Goal: Information Seeking & Learning: Learn about a topic

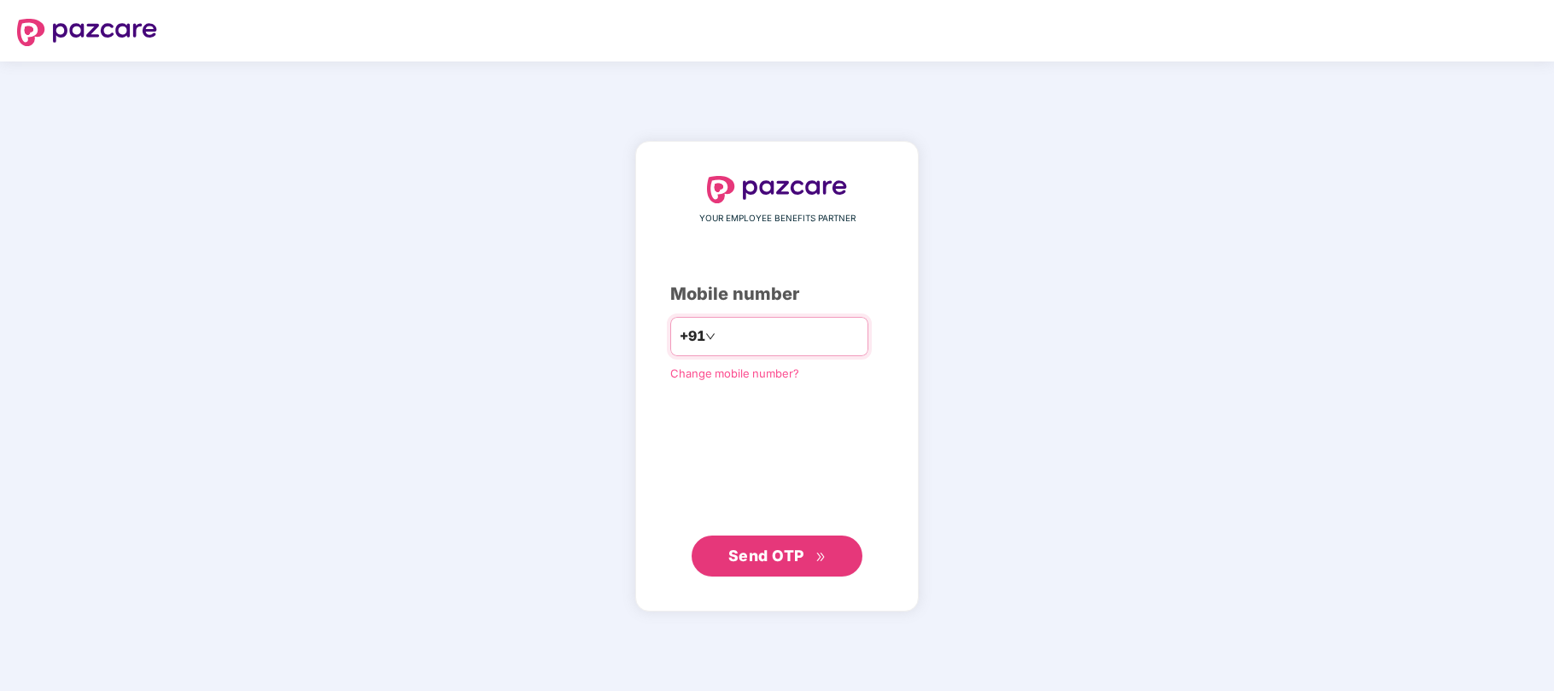
type input "**********"
click at [772, 557] on span "Send OTP" at bounding box center [766, 555] width 76 height 18
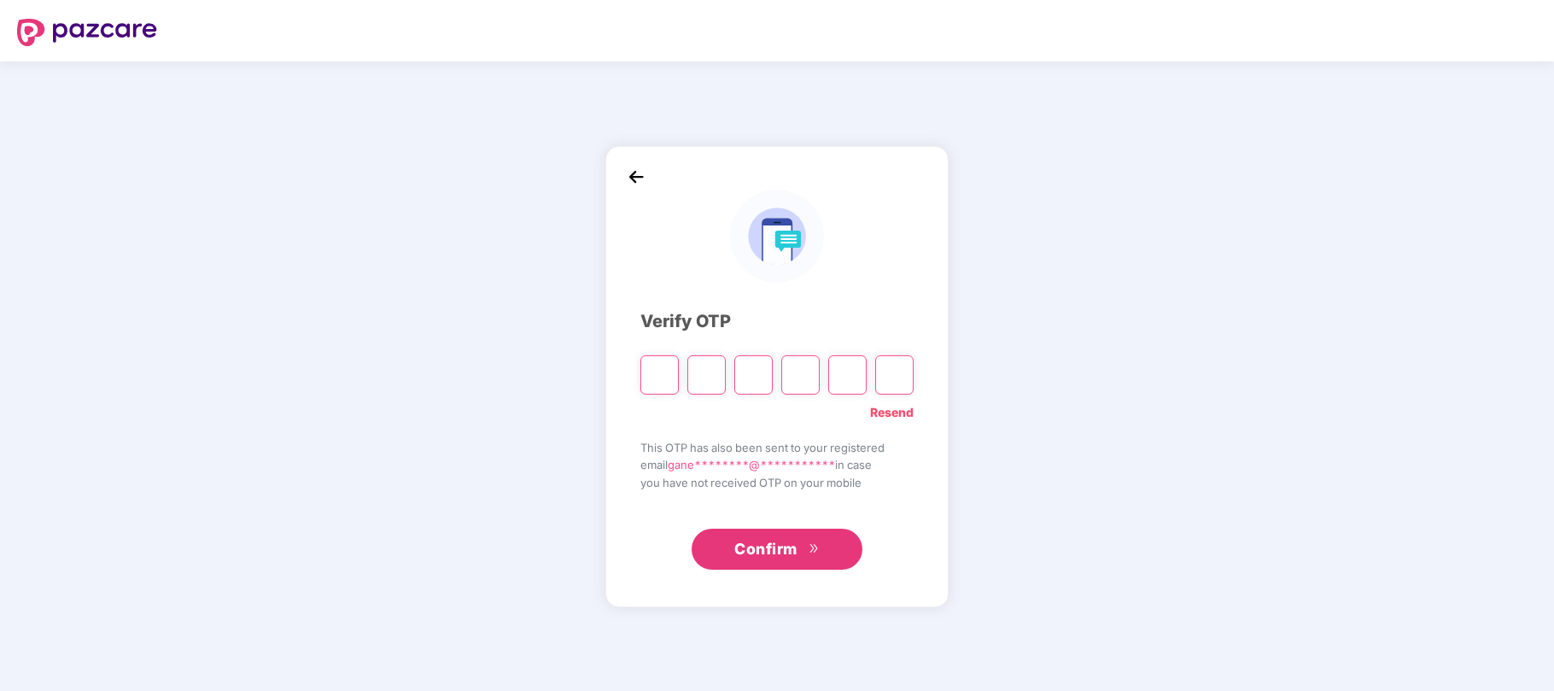
type input "*"
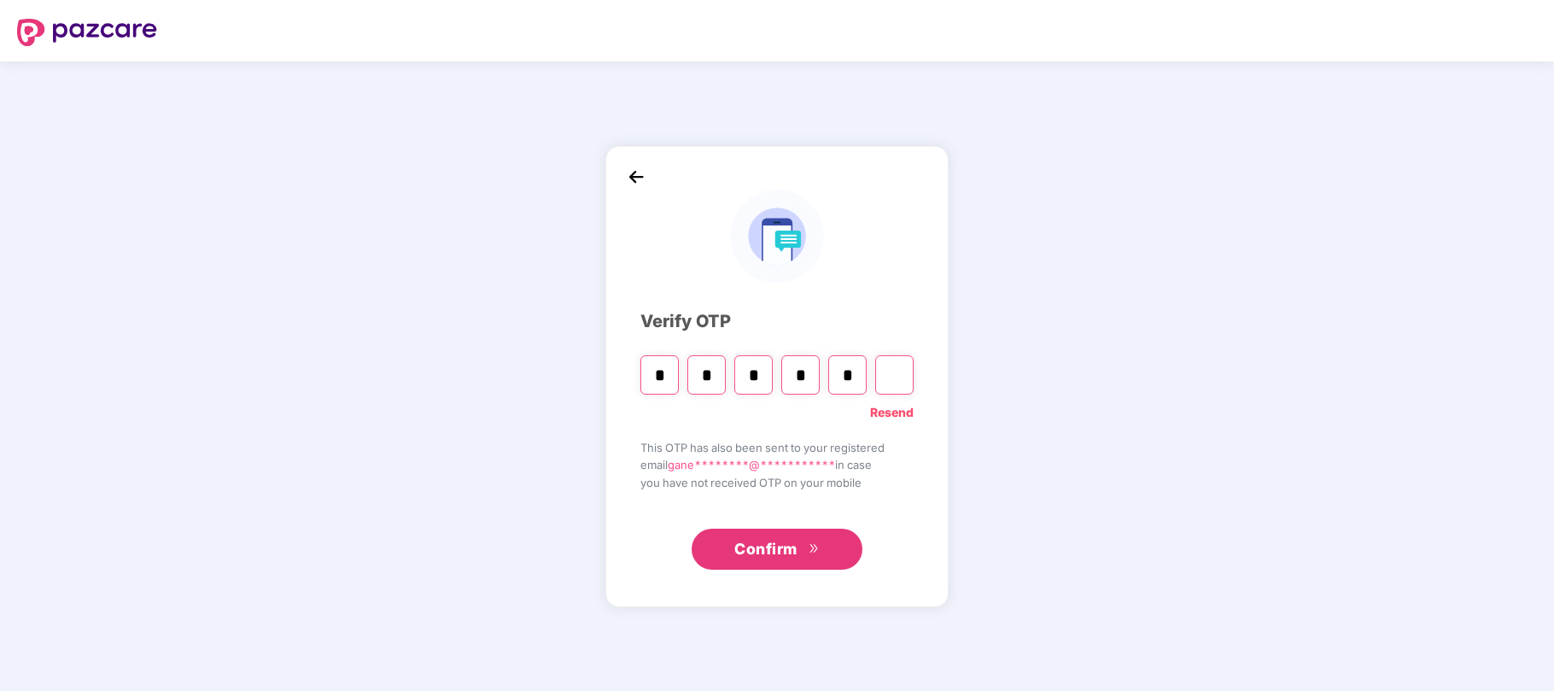
type input "*"
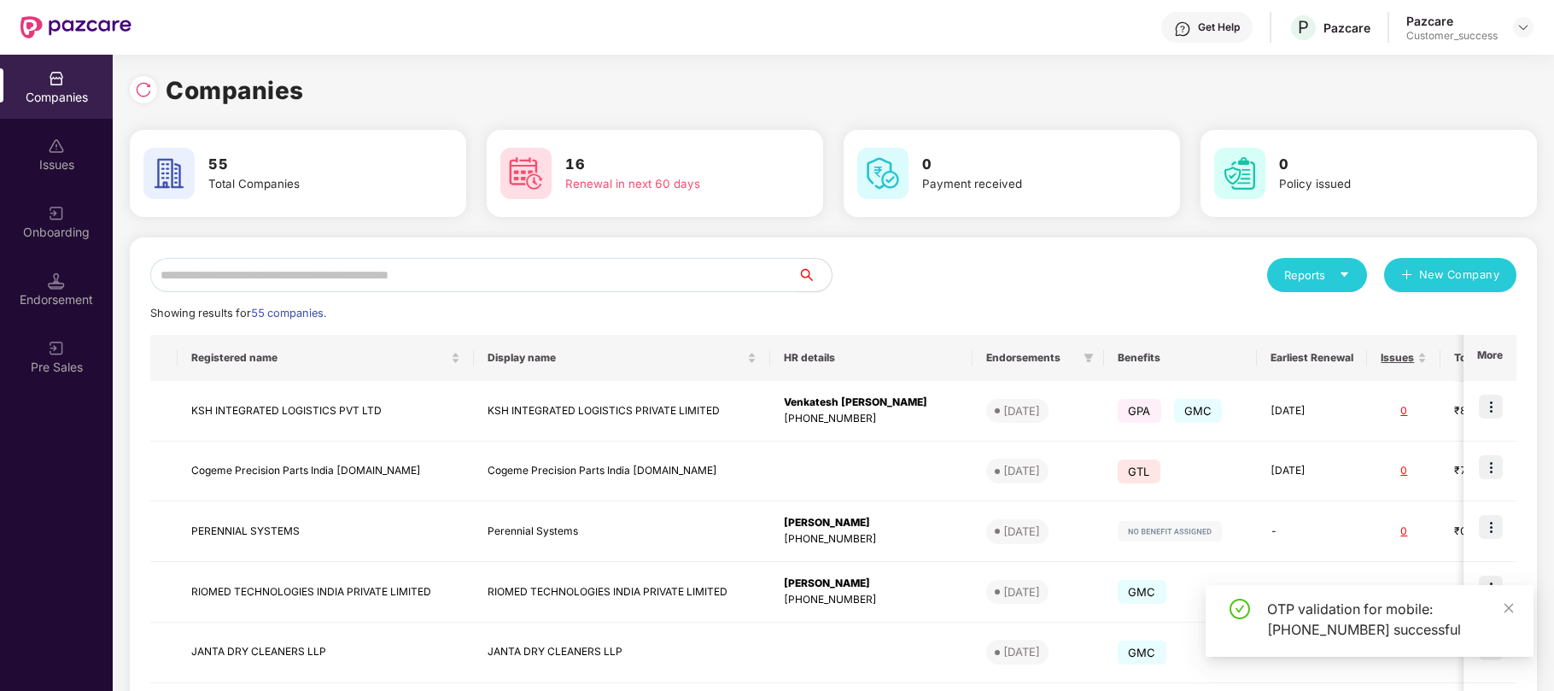
click at [319, 273] on input "text" at bounding box center [473, 275] width 647 height 34
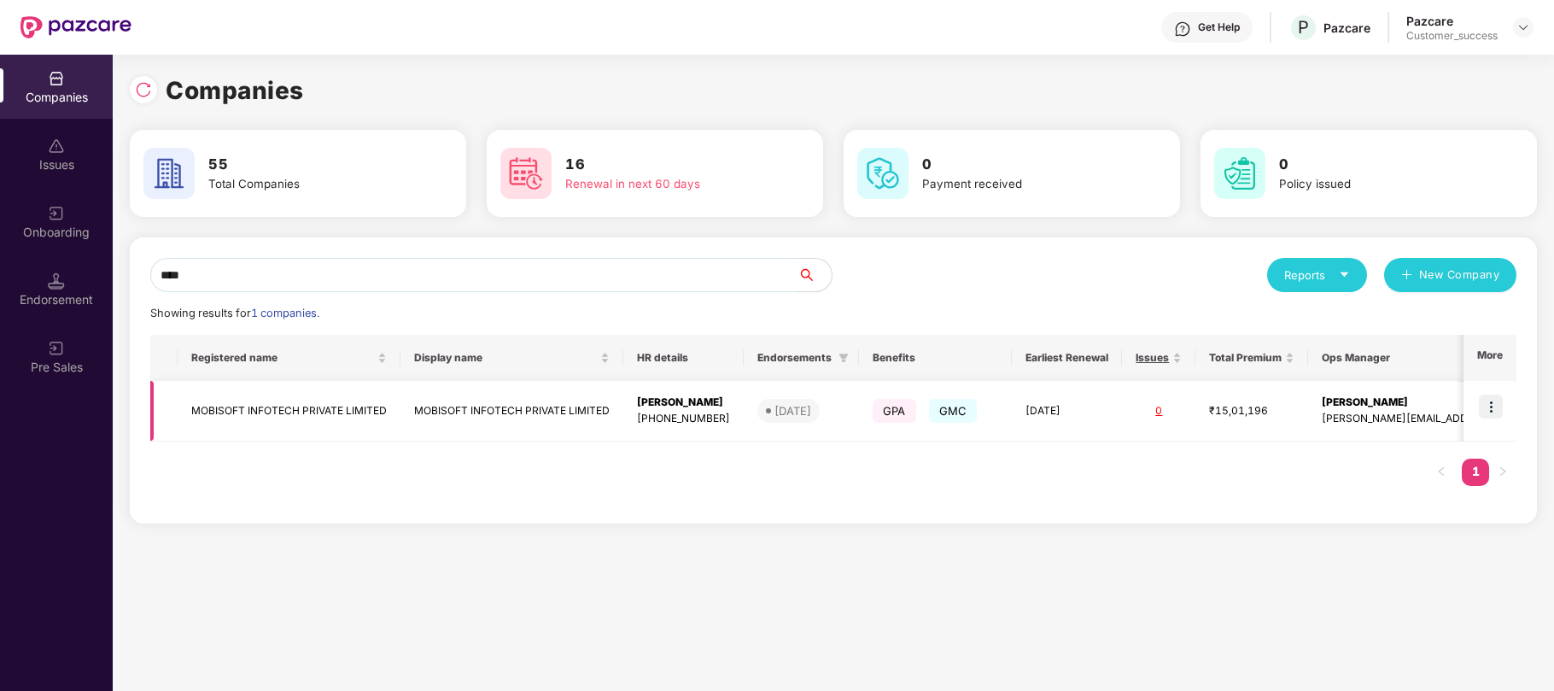
type input "****"
click at [1497, 405] on img at bounding box center [1491, 407] width 24 height 24
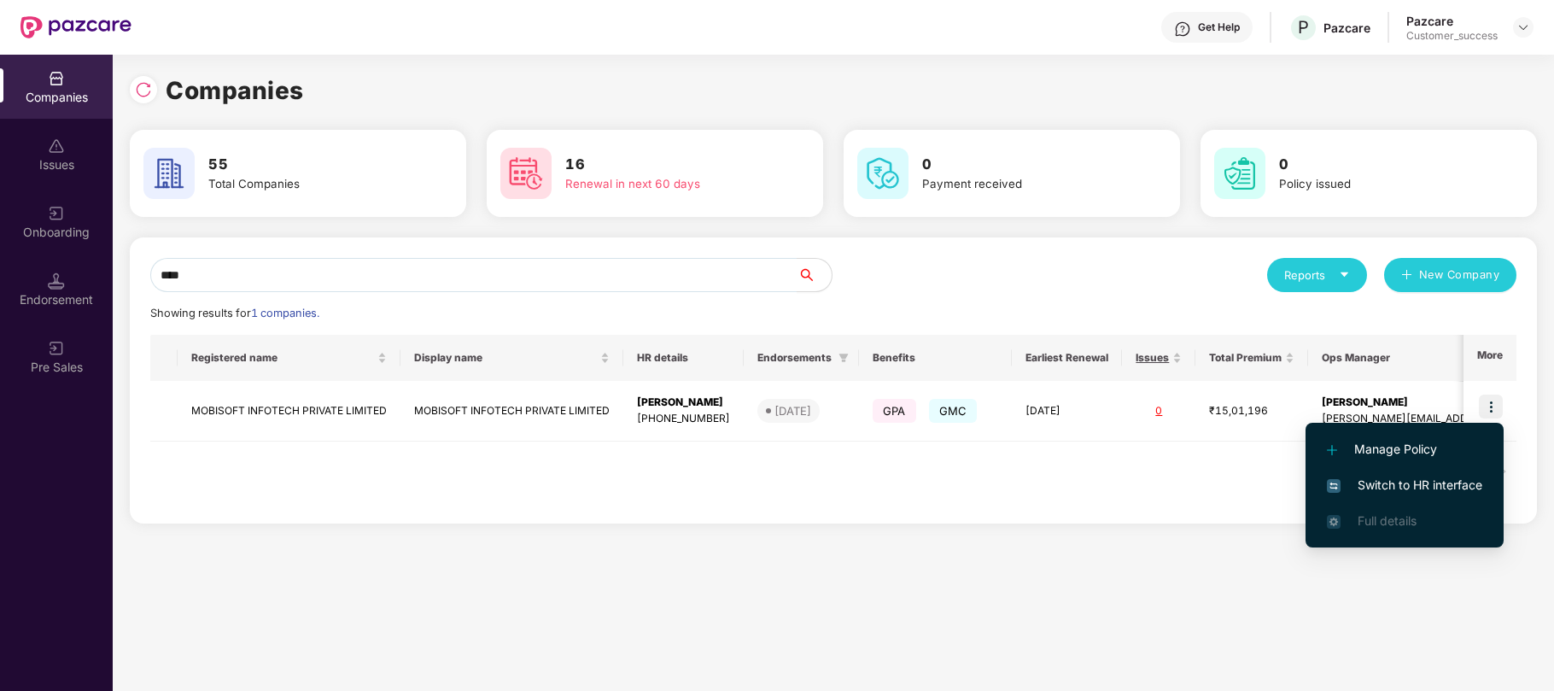
click at [1402, 476] on span "Switch to HR interface" at bounding box center [1404, 485] width 155 height 19
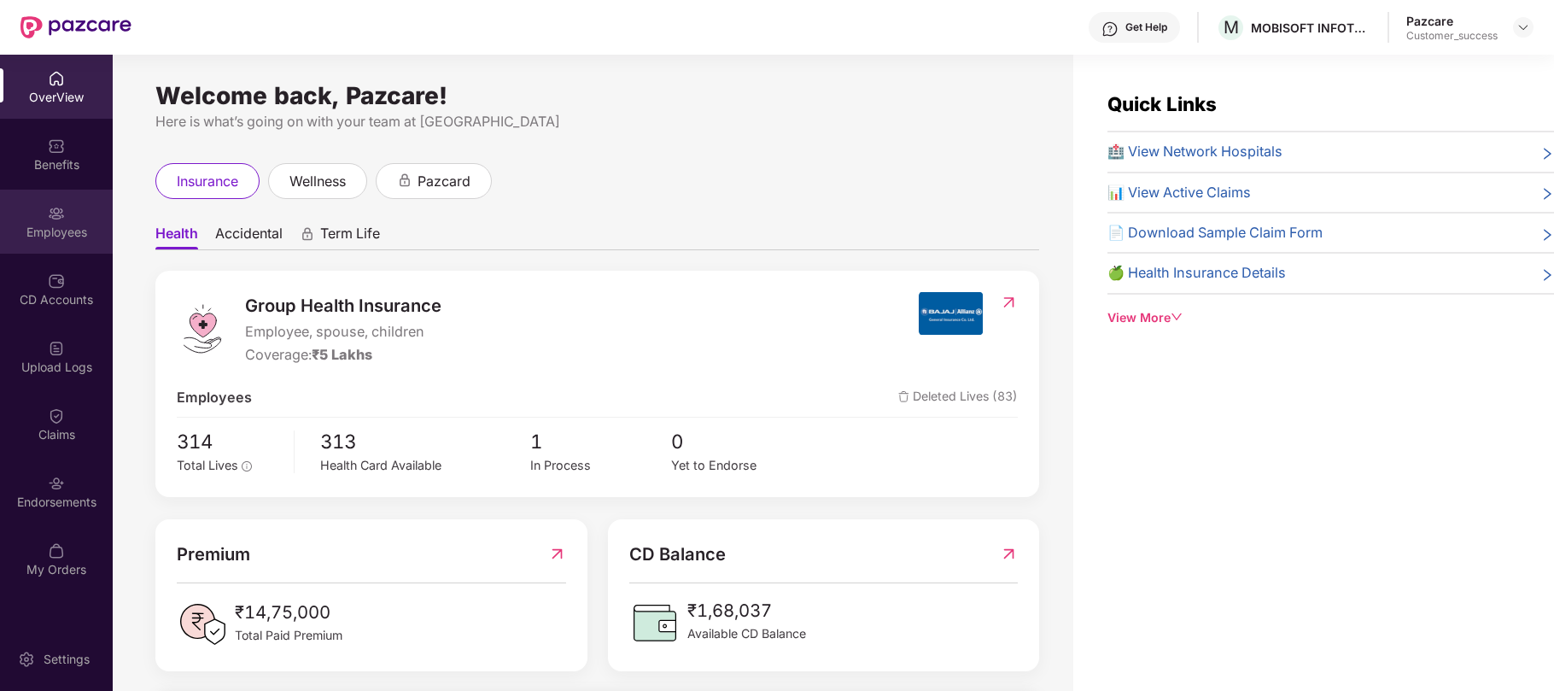
click at [46, 232] on div "Employees" at bounding box center [56, 232] width 113 height 17
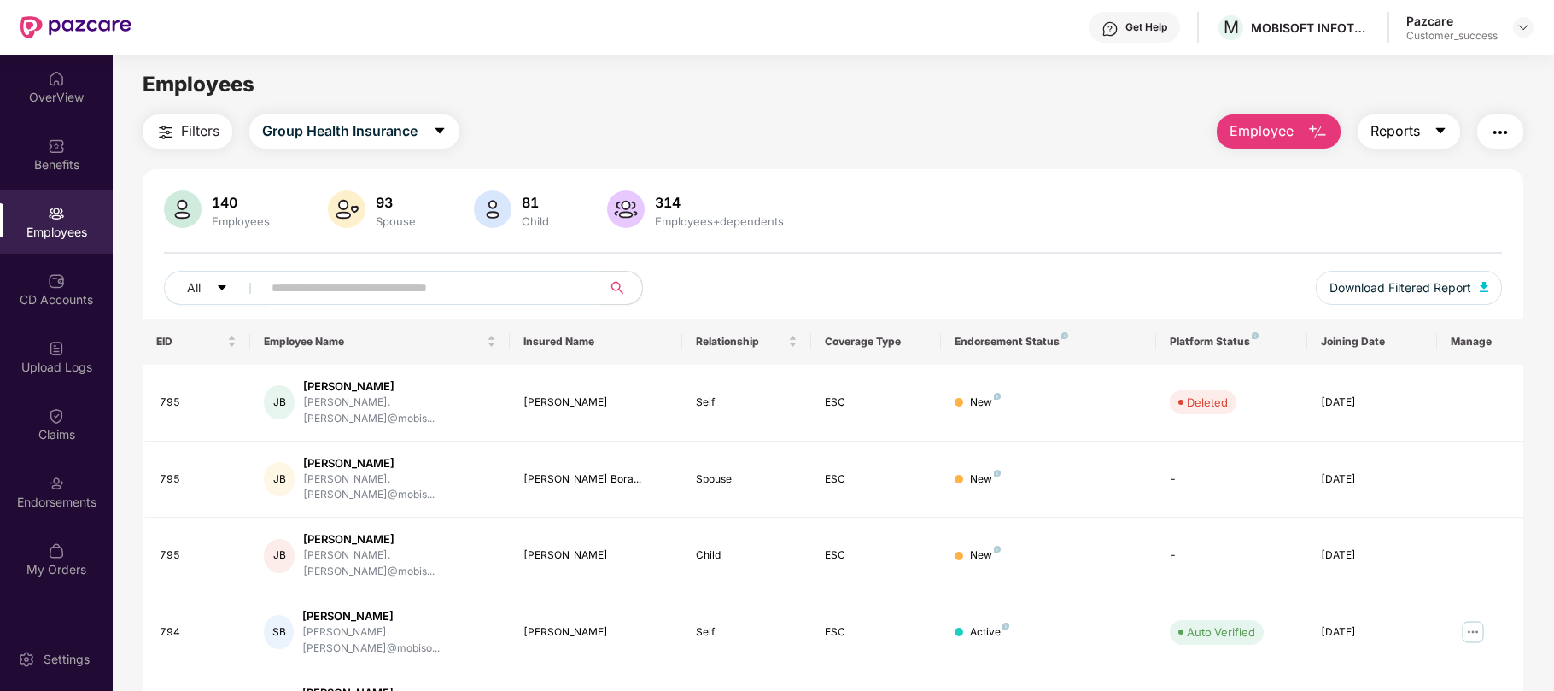
click at [1442, 128] on icon "caret-down" at bounding box center [1439, 131] width 9 height 6
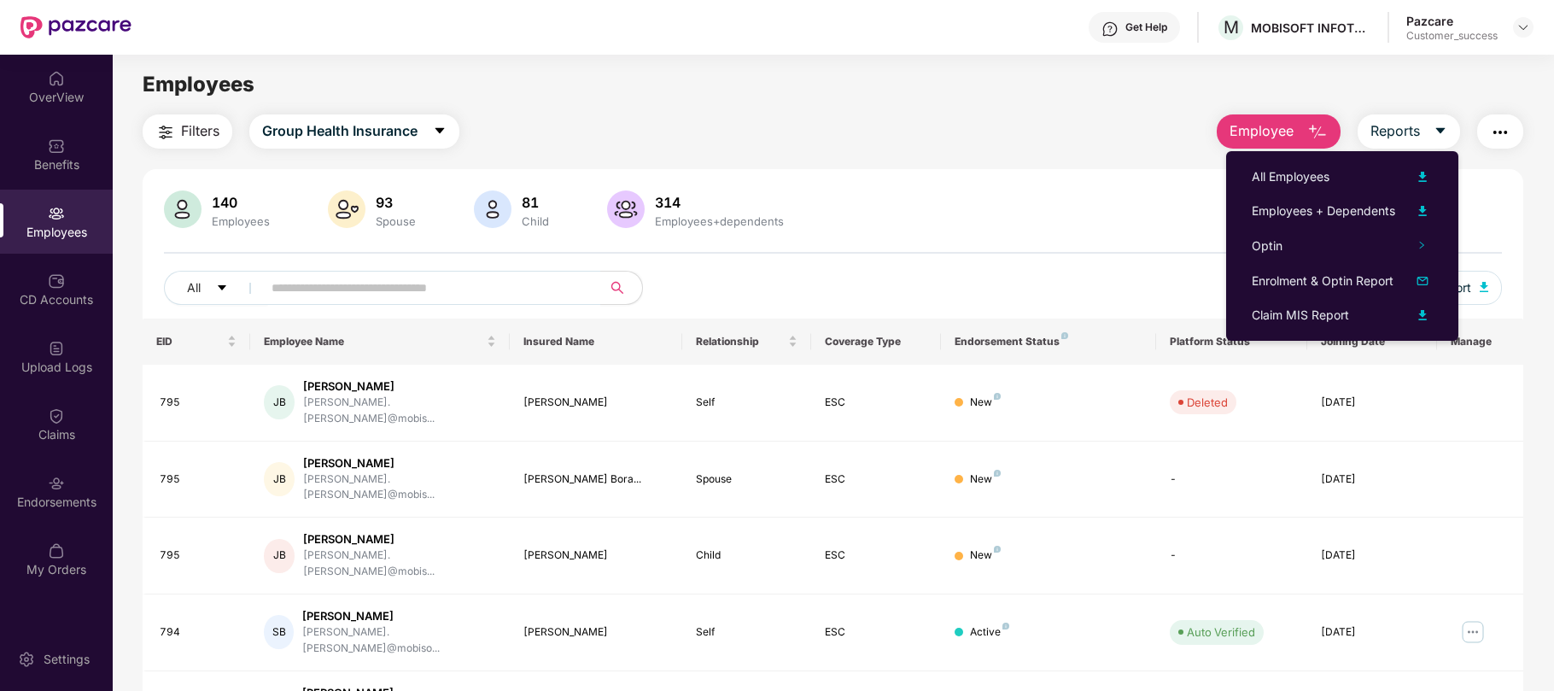
click at [1490, 133] on img "button" at bounding box center [1500, 132] width 20 height 20
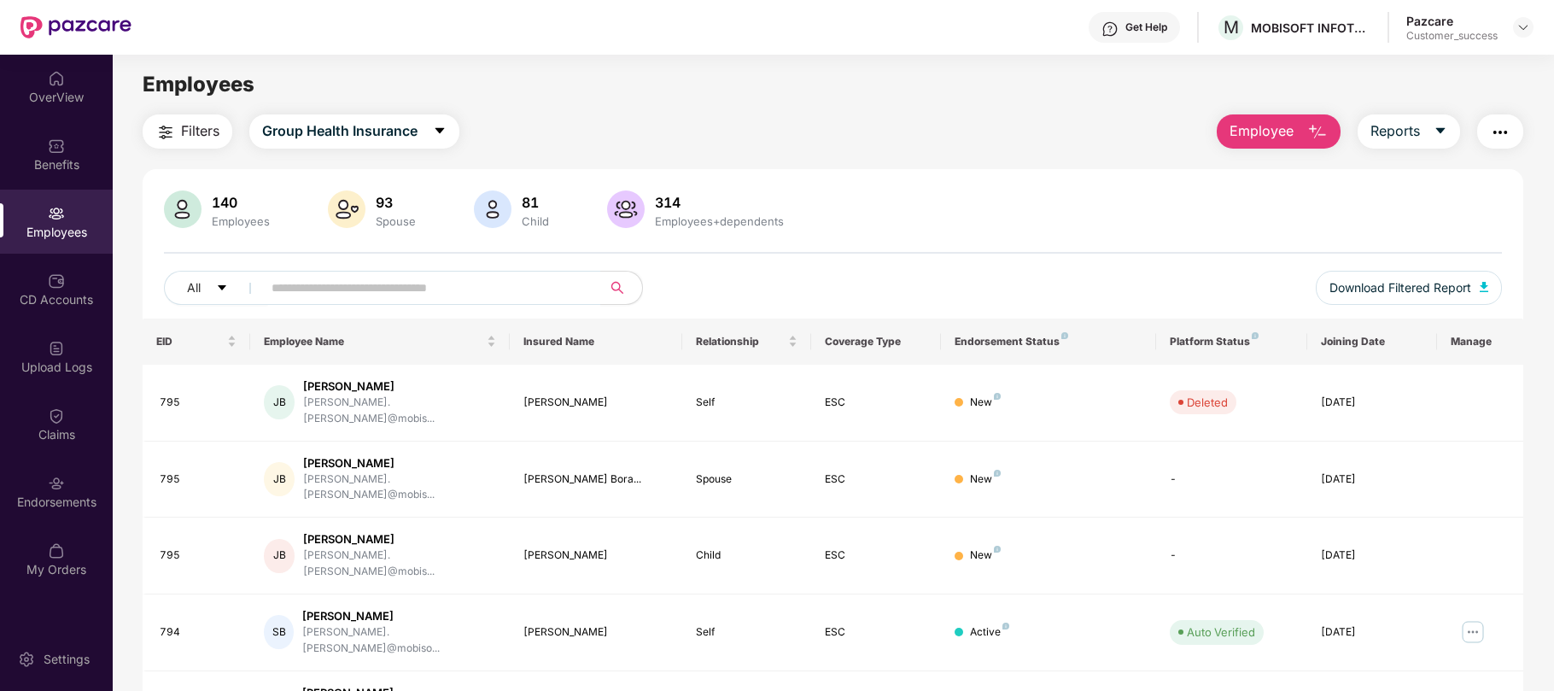
click at [855, 207] on div "140 Employees 93 Spouse 81 Child 314 Employees+dependents" at bounding box center [833, 210] width 1338 height 41
click at [1402, 140] on span "Reports" at bounding box center [1396, 130] width 50 height 21
click at [1169, 230] on div "140 Employees 93 Spouse 81 Child 314 Employees+dependents" at bounding box center [833, 210] width 1338 height 41
click at [1387, 297] on span "Download Filtered Report" at bounding box center [1401, 287] width 142 height 19
click at [60, 149] on img at bounding box center [56, 145] width 17 height 17
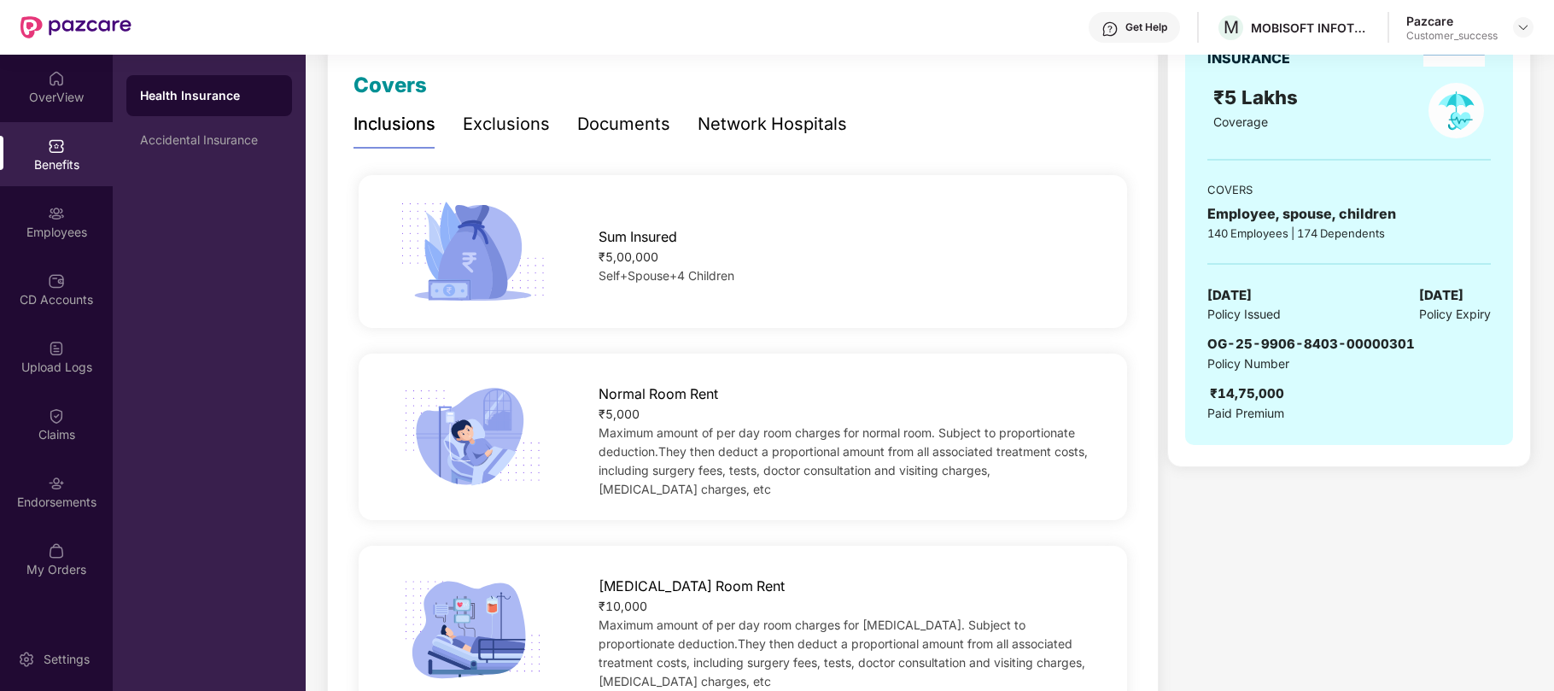
scroll to position [236, 0]
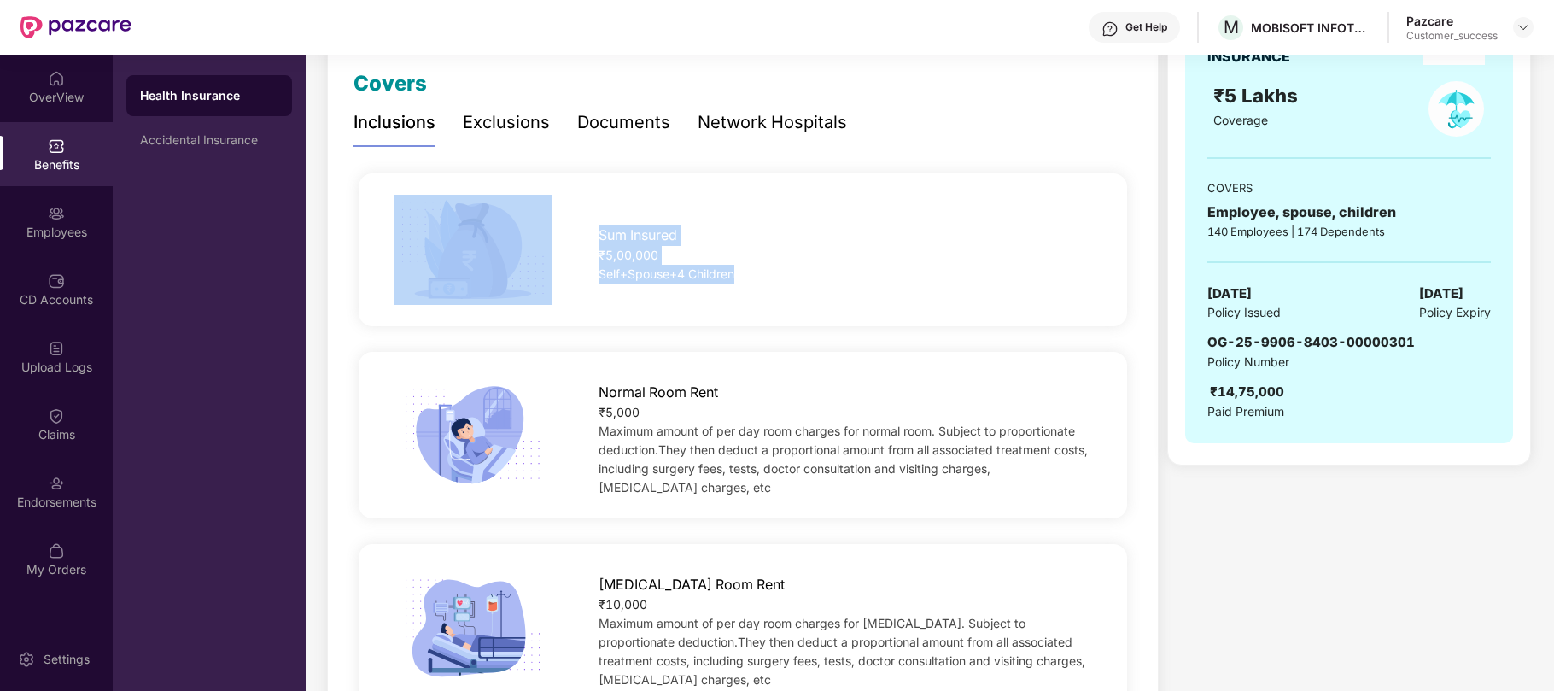
drag, startPoint x: 746, startPoint y: 272, endPoint x: 574, endPoint y: 292, distance: 173.7
click at [574, 292] on div "Sum Insured ₹5,00,000 Self+Spouse+4 Children" at bounding box center [742, 250] width 822 height 110
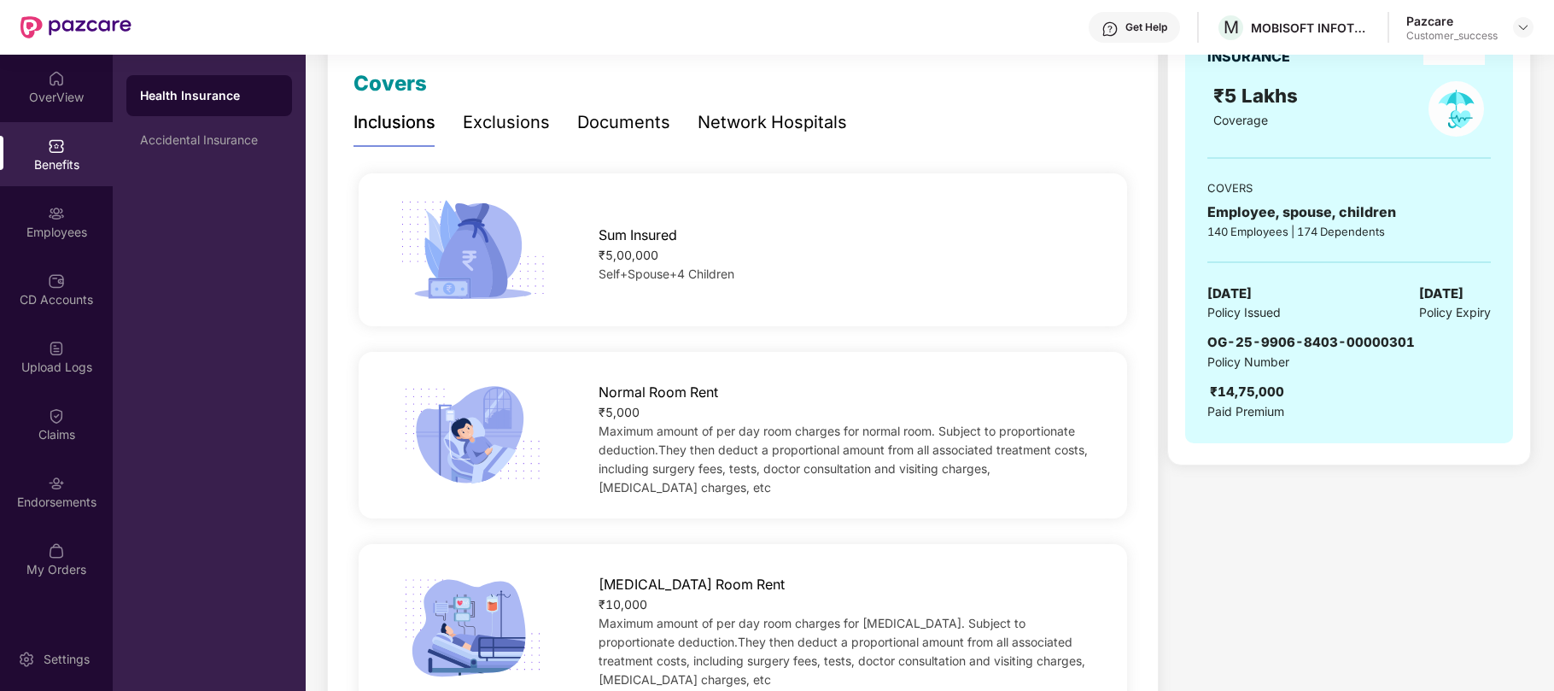
click at [644, 270] on span "Self+Spouse+4 Children" at bounding box center [667, 273] width 136 height 15
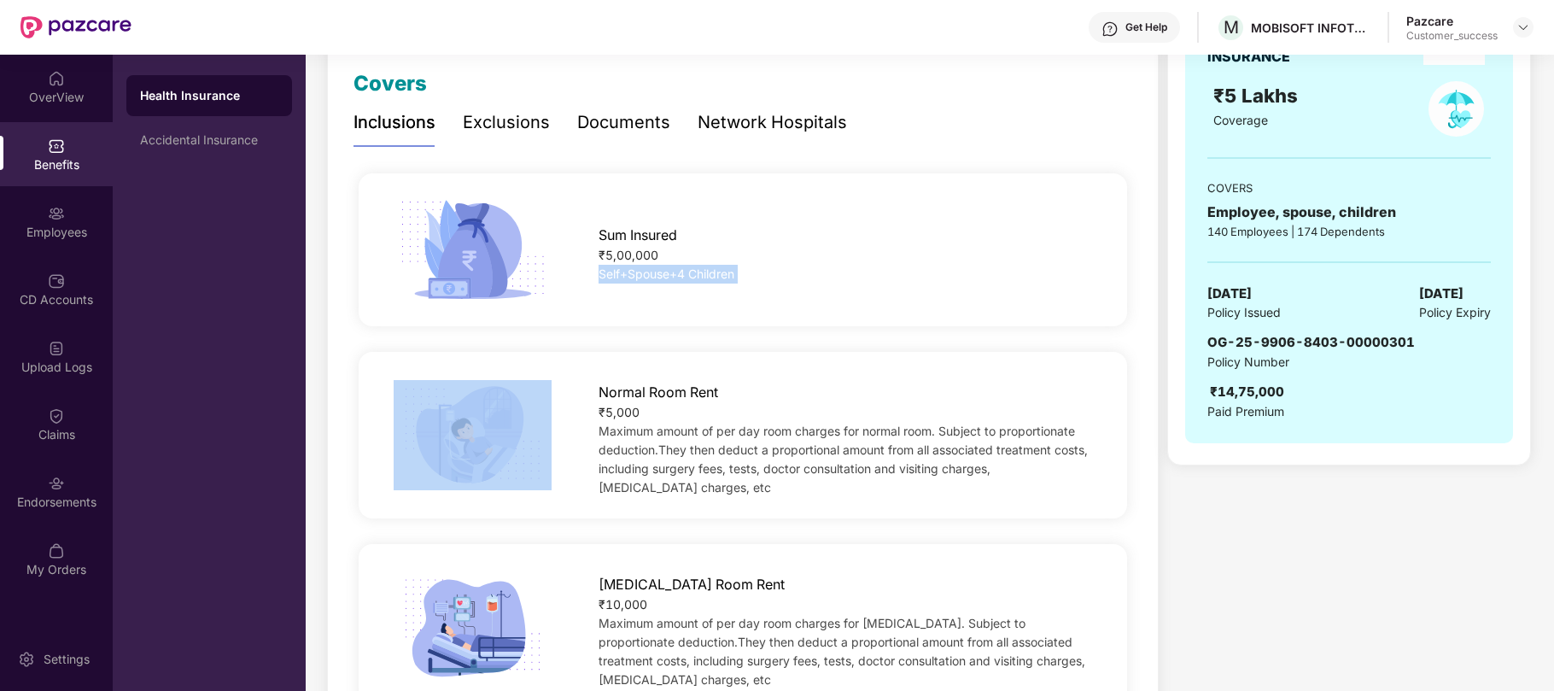
click at [644, 270] on span "Self+Spouse+4 Children" at bounding box center [667, 273] width 136 height 15
click at [626, 277] on span "Self+Spouse+4 Children" at bounding box center [667, 273] width 136 height 15
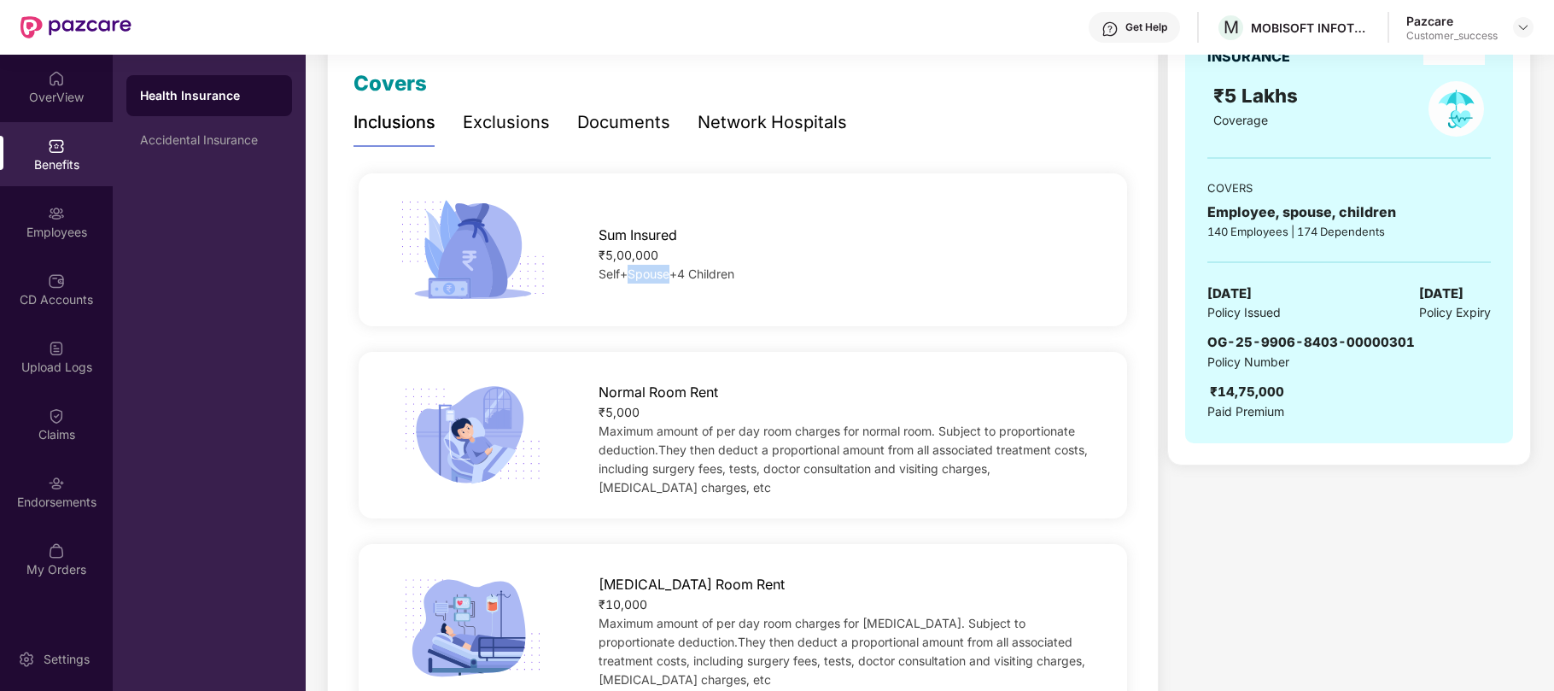
click at [626, 277] on span "Self+Spouse+4 Children" at bounding box center [667, 273] width 136 height 15
click at [629, 277] on span "Self+Spouse+4 Children" at bounding box center [667, 273] width 136 height 15
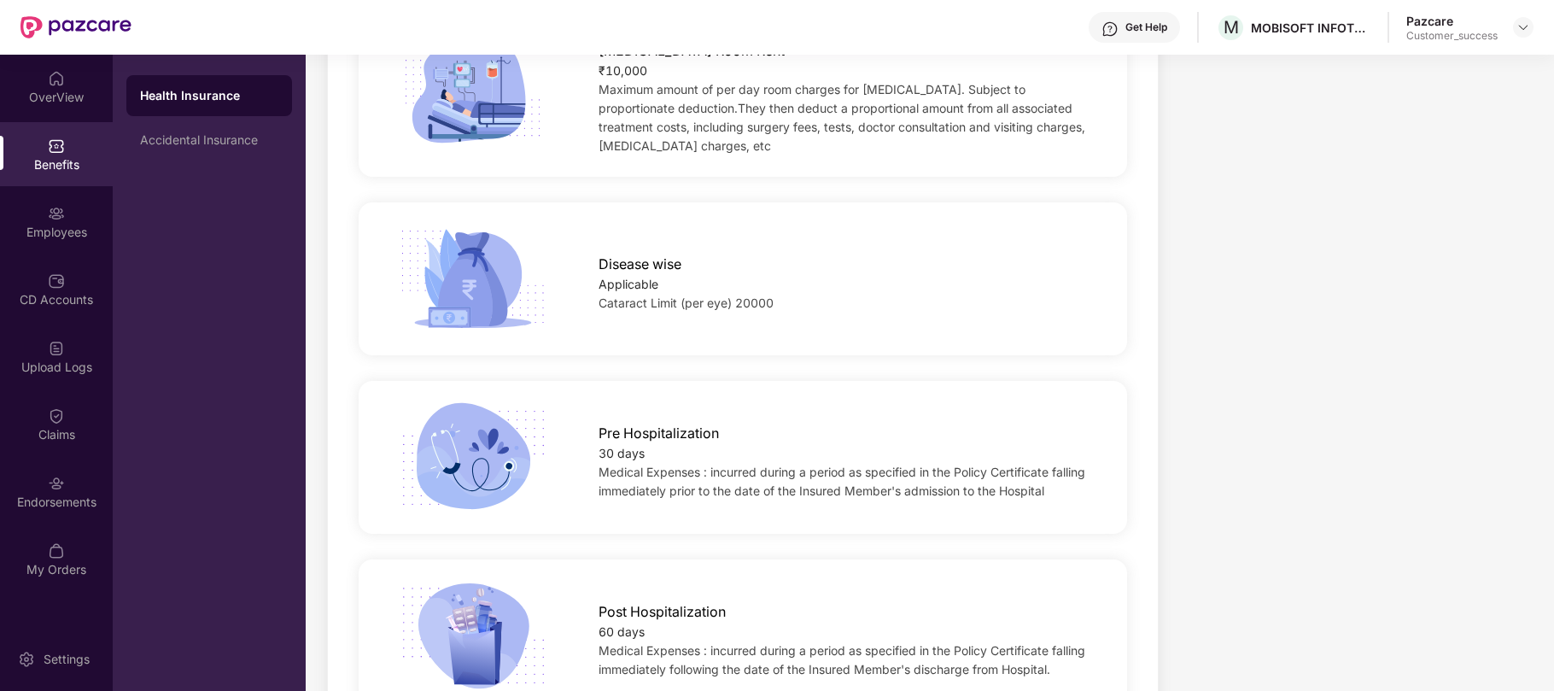
scroll to position [804, 0]
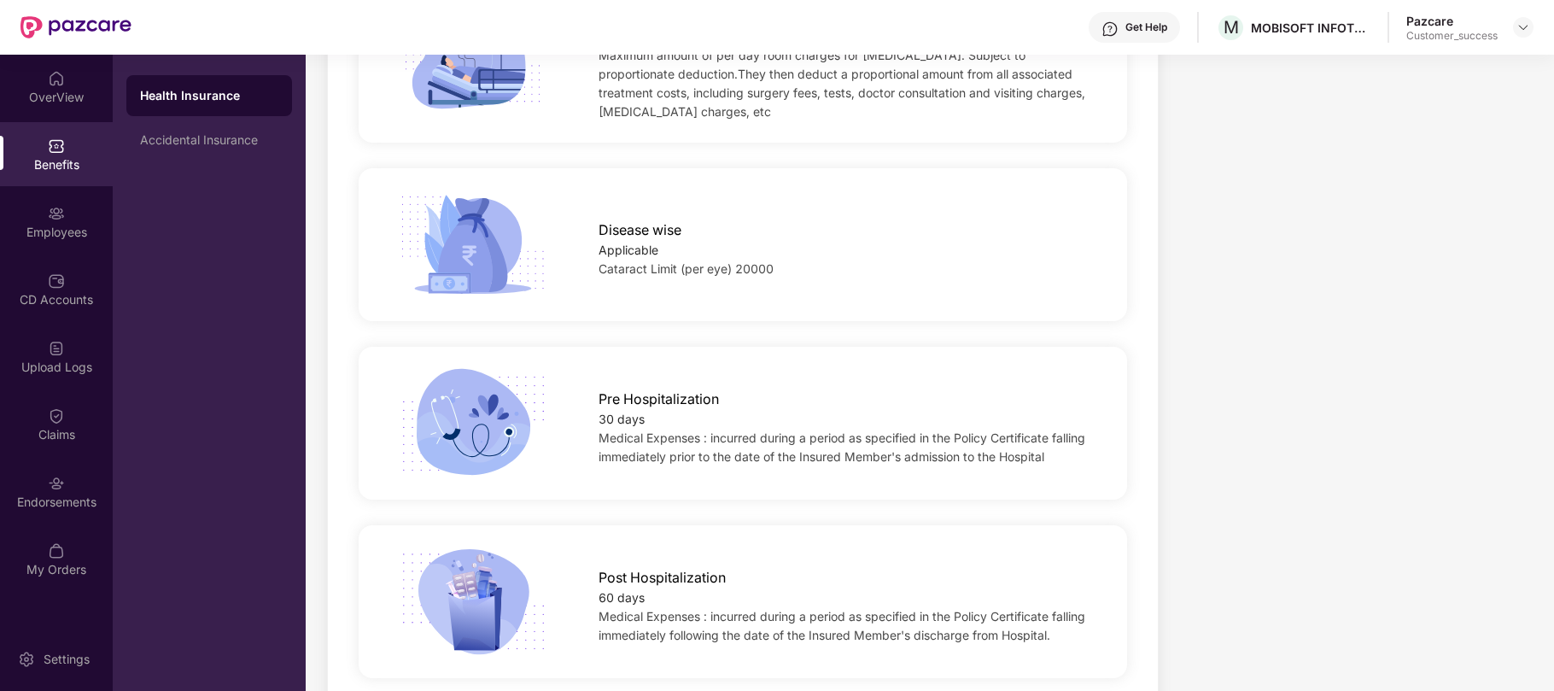
click at [752, 261] on span "Cataract Limit (per eye) 20000" at bounding box center [686, 268] width 175 height 15
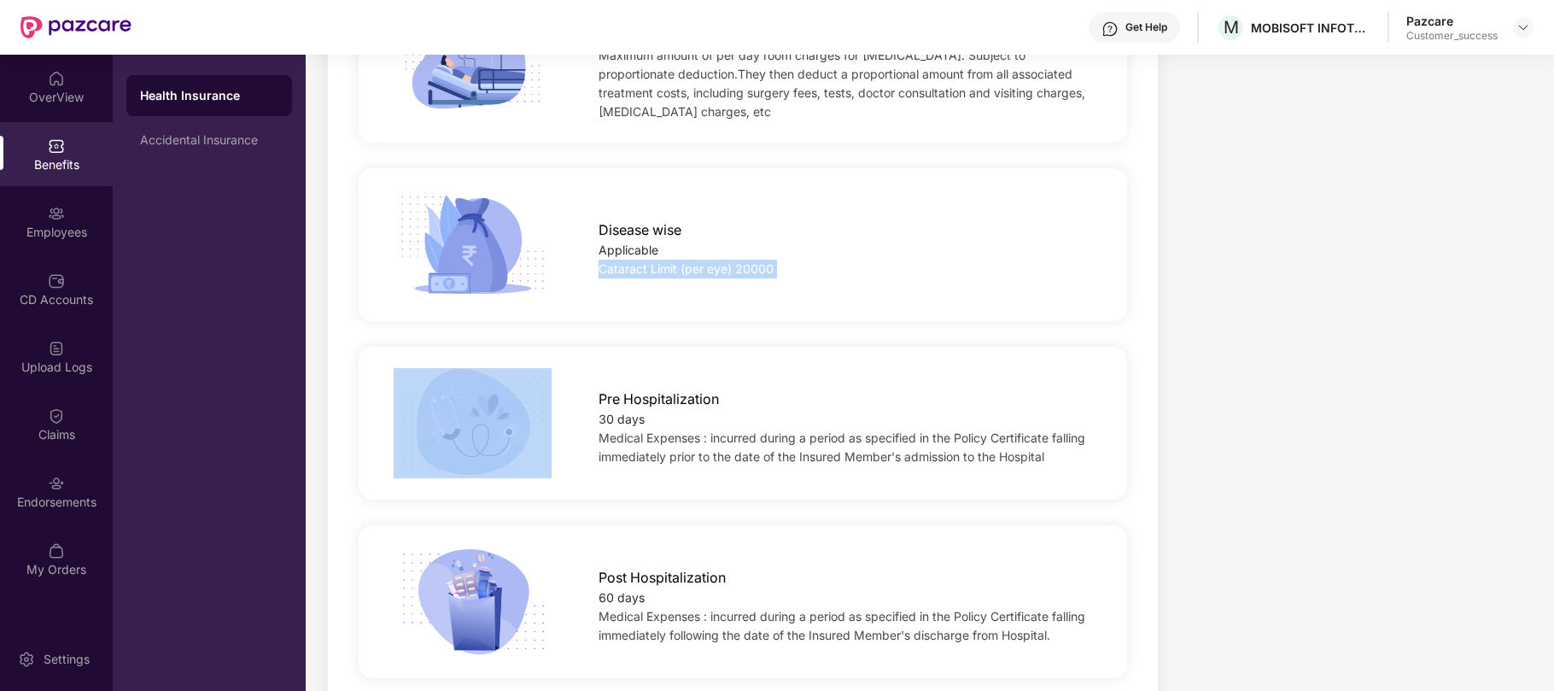
click at [752, 261] on span "Cataract Limit (per eye) 20000" at bounding box center [686, 268] width 175 height 15
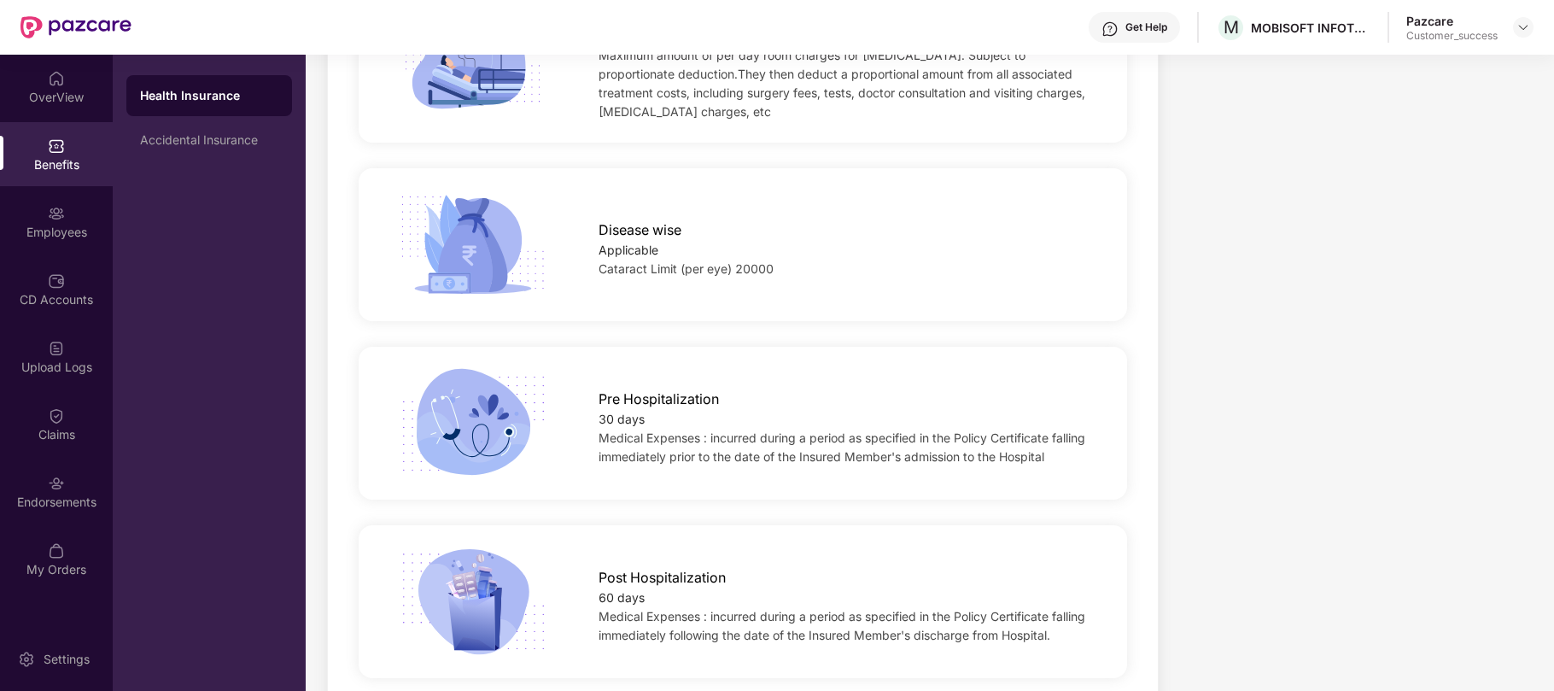
click at [627, 410] on div "30 days" at bounding box center [846, 419] width 494 height 19
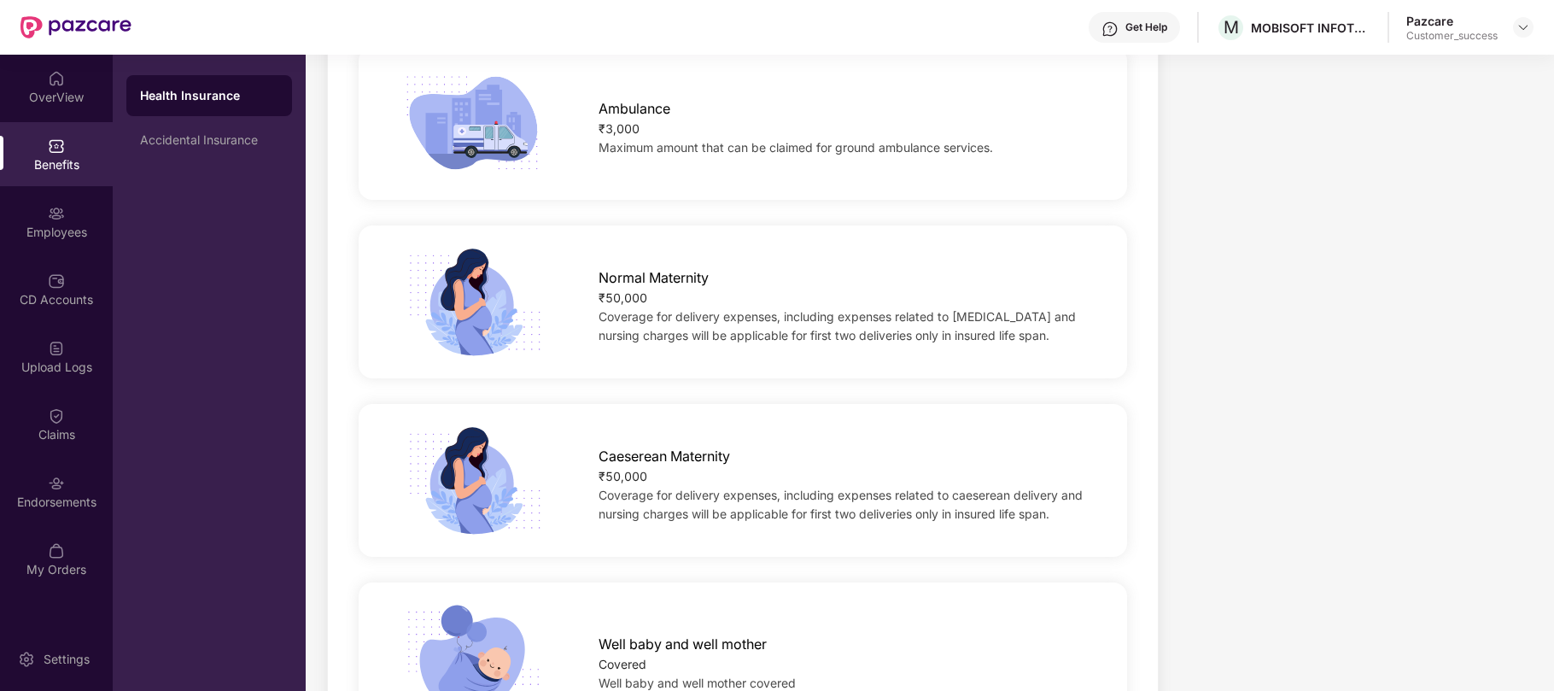
scroll to position [1832, 0]
click at [657, 466] on div "₹50,000" at bounding box center [846, 475] width 494 height 19
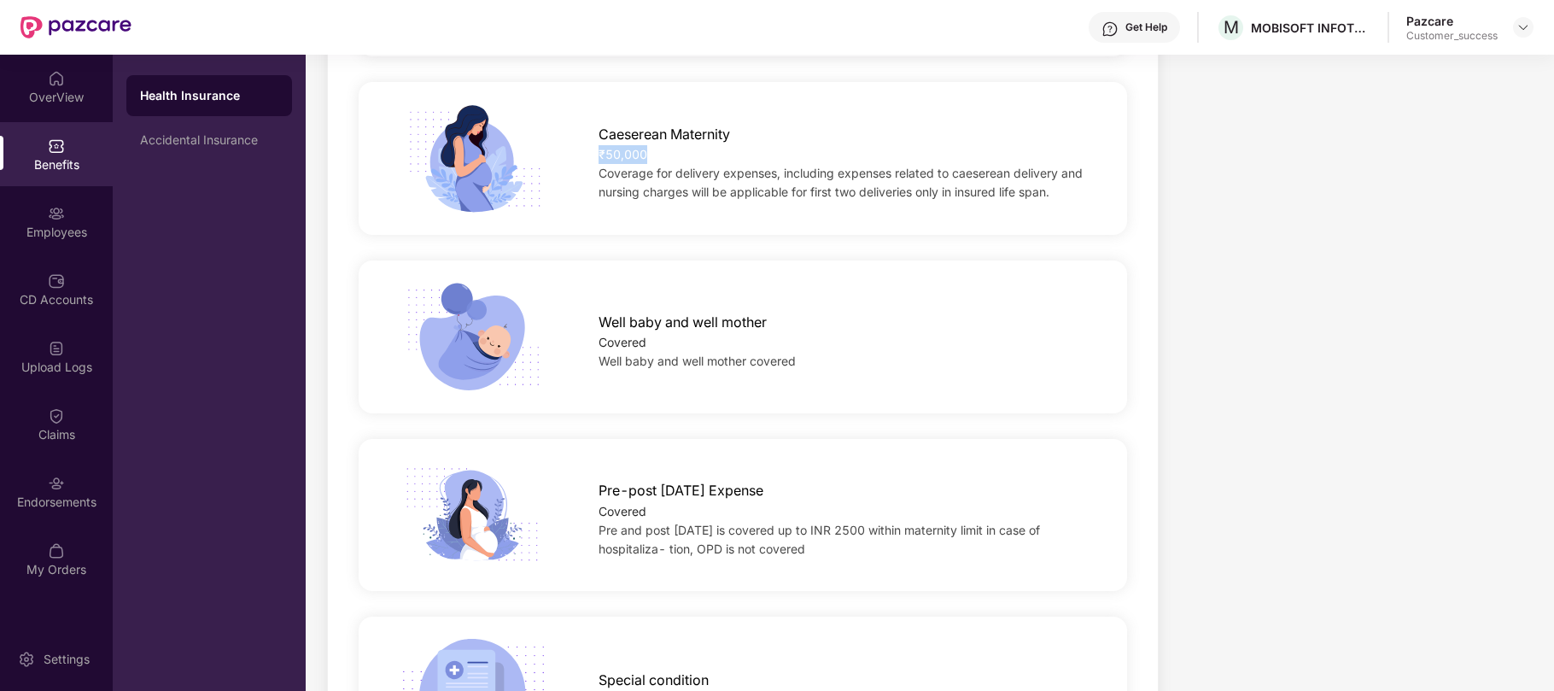
scroll to position [2156, 0]
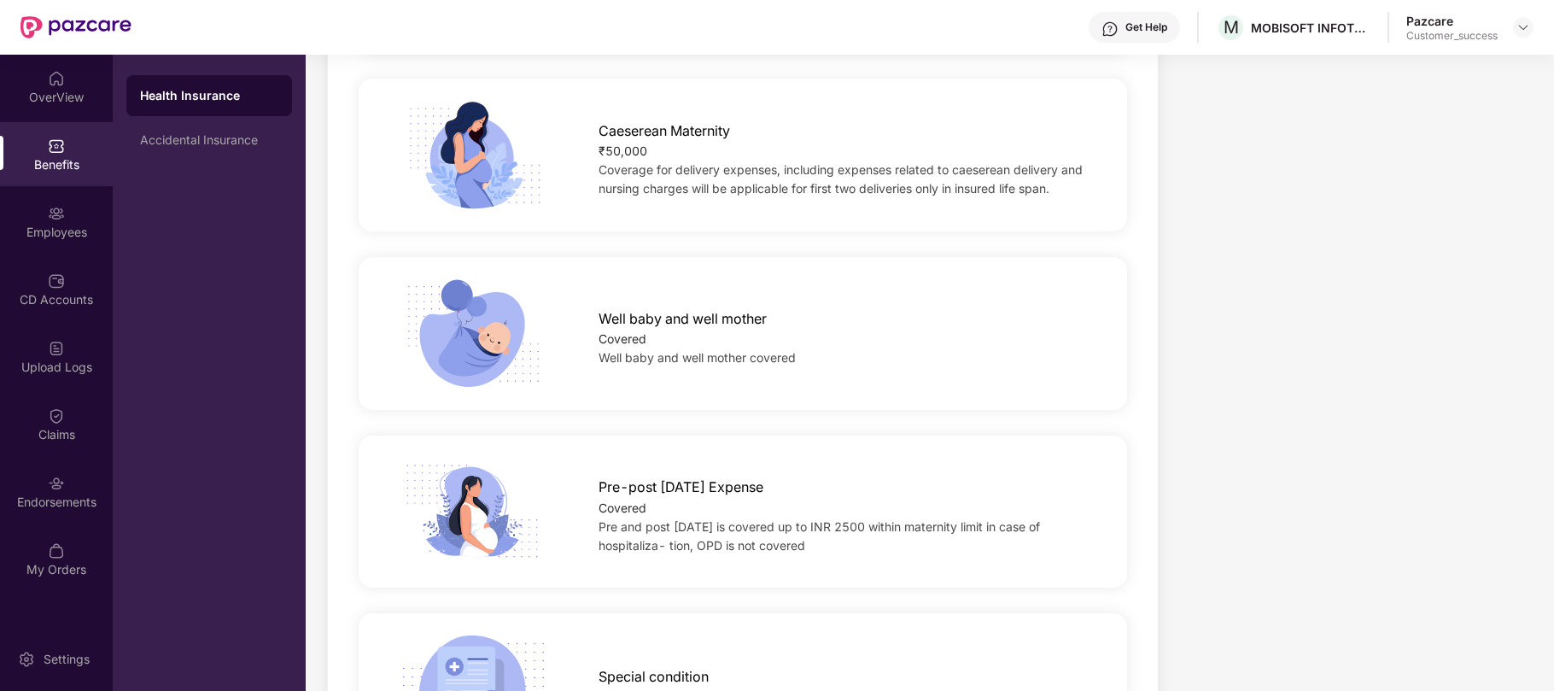
click at [817, 519] on span "Pre and post [DATE] is covered up to INR 2500 within maternity limit in case of…" at bounding box center [819, 535] width 441 height 33
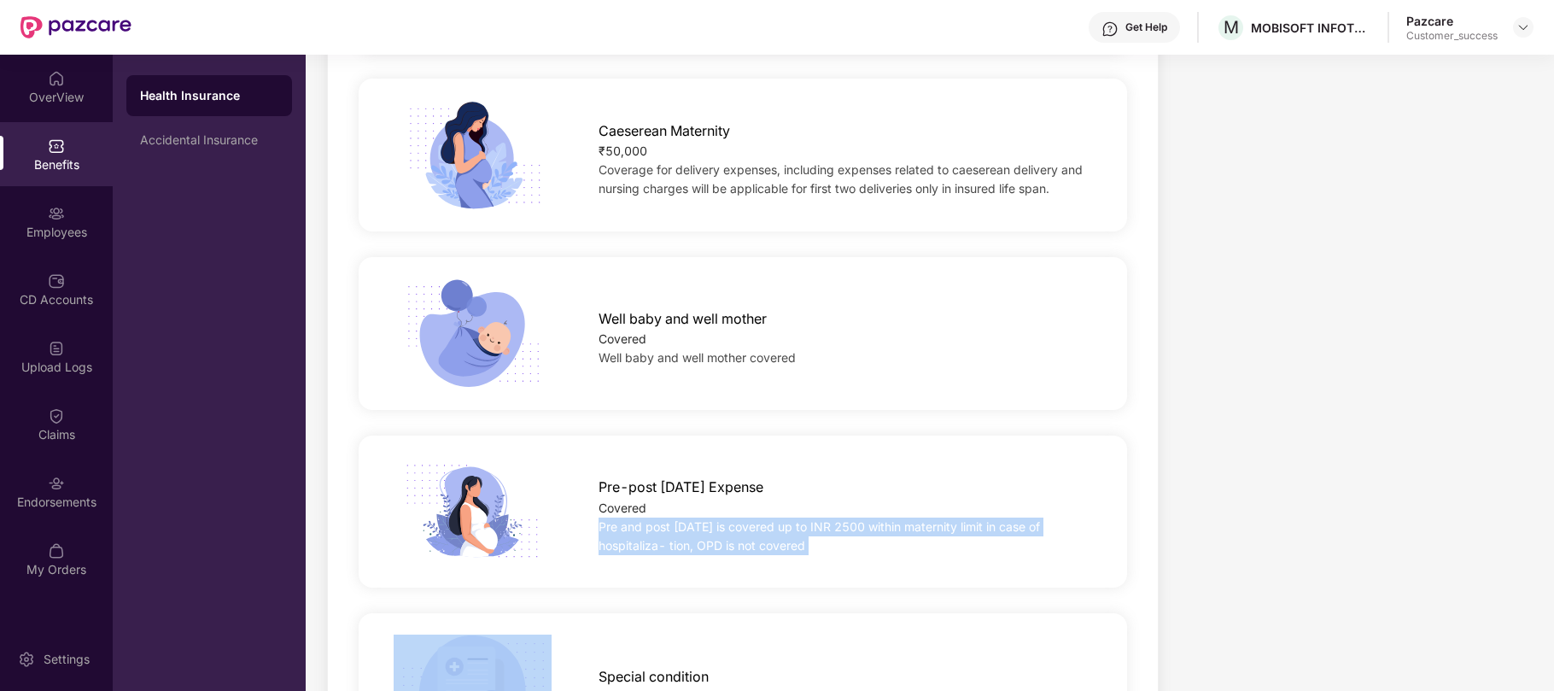
click at [817, 519] on span "Pre and post [DATE] is covered up to INR 2500 within maternity limit in case of…" at bounding box center [819, 535] width 441 height 33
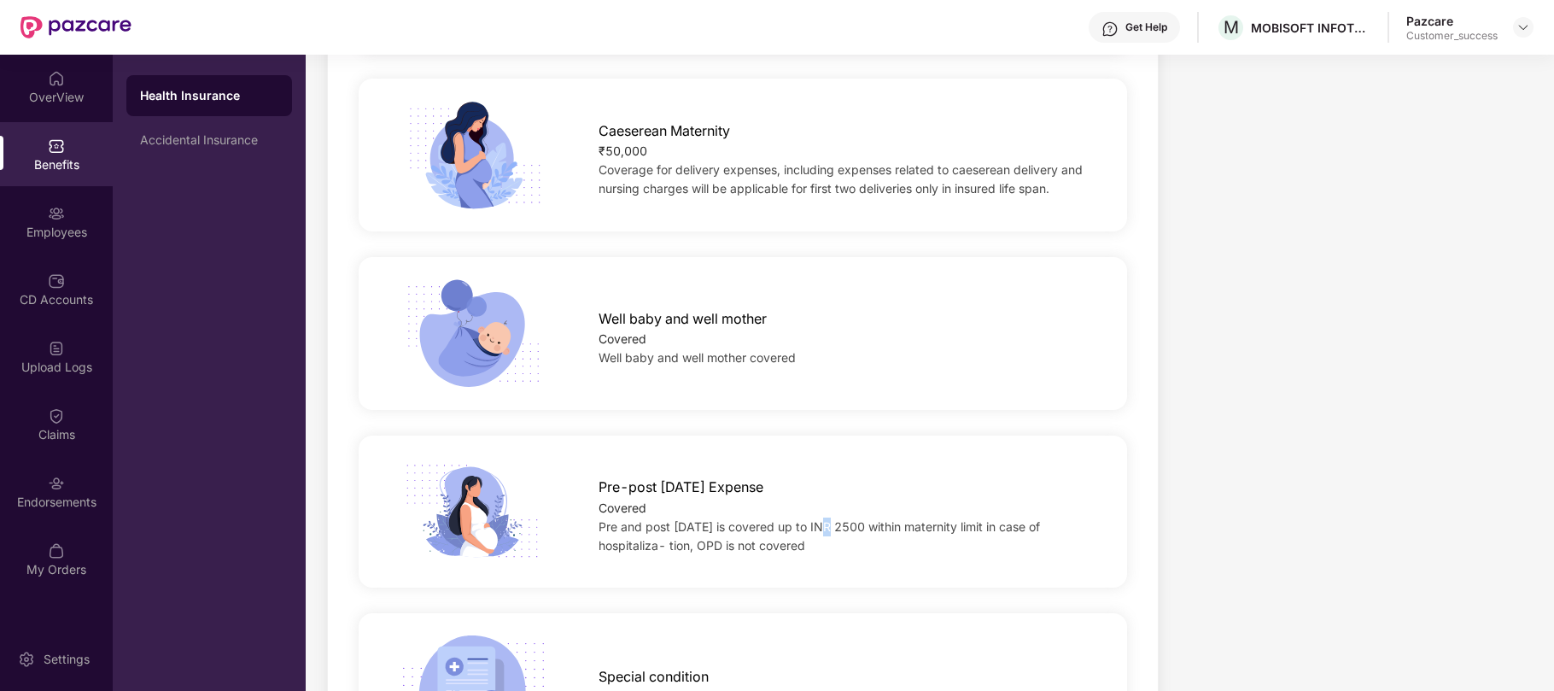
click at [817, 519] on span "Pre and post [DATE] is covered up to INR 2500 within maternity limit in case of…" at bounding box center [819, 535] width 441 height 33
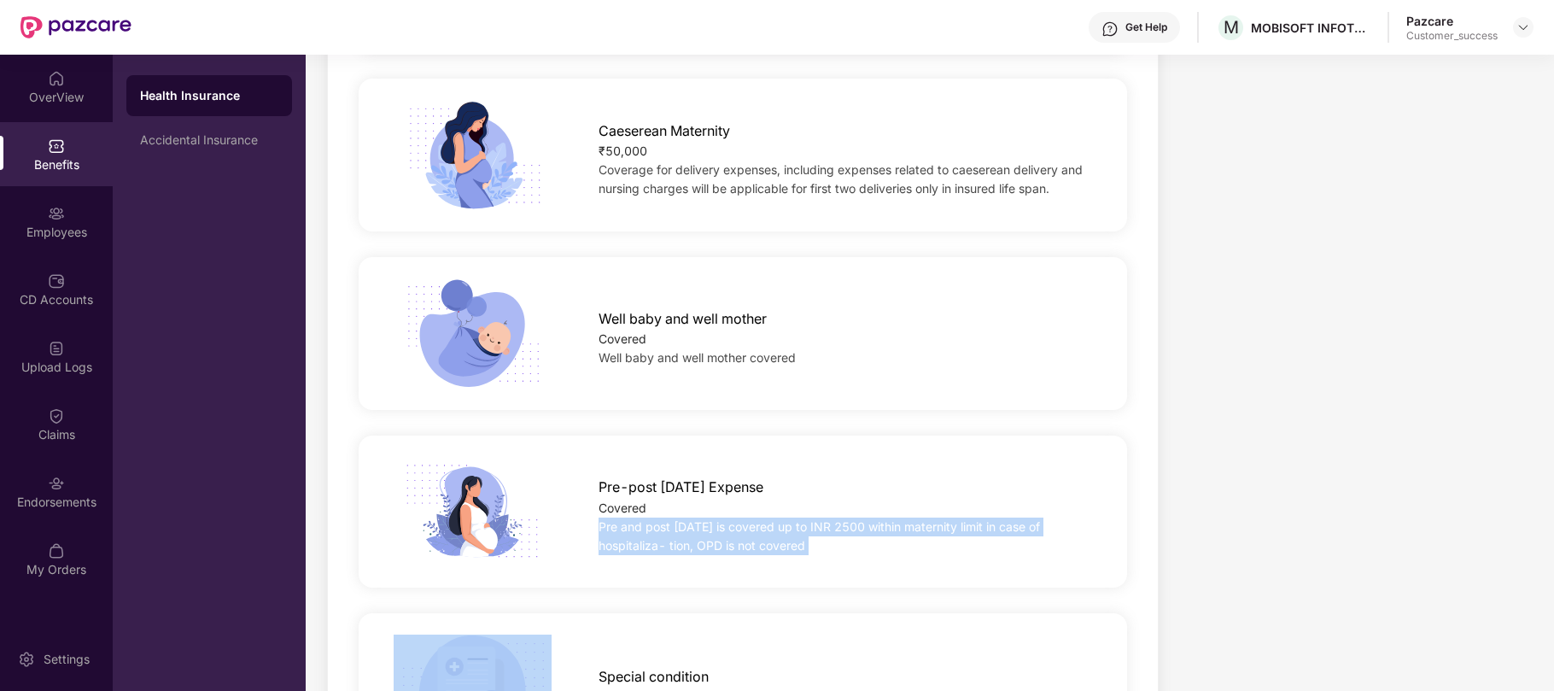
click at [817, 519] on span "Pre and post [DATE] is covered up to INR 2500 within maternity limit in case of…" at bounding box center [819, 535] width 441 height 33
click at [798, 519] on span "Pre and post [DATE] is covered up to INR 2500 within maternity limit in case of…" at bounding box center [819, 535] width 441 height 33
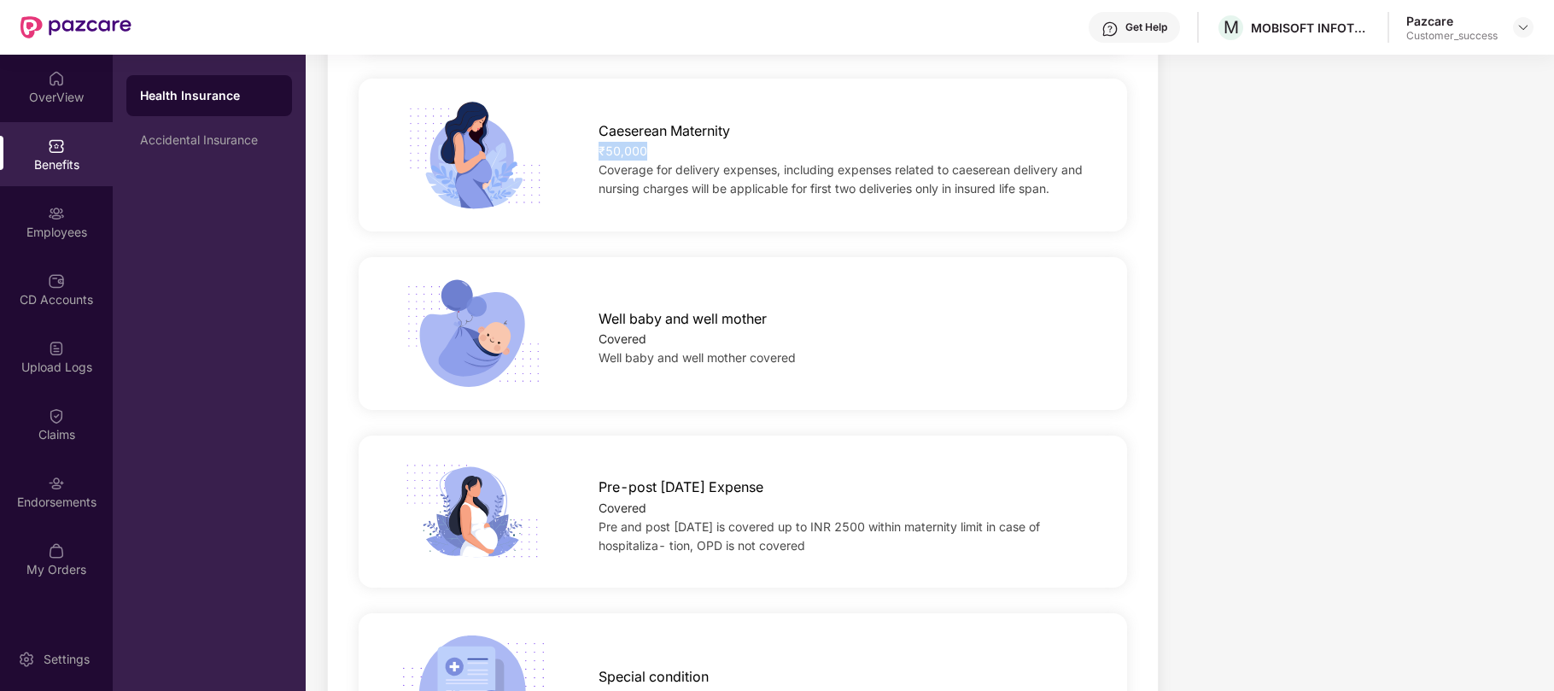
drag, startPoint x: 593, startPoint y: 128, endPoint x: 695, endPoint y: 120, distance: 102.8
click at [695, 120] on div "Caeserean Maternity ₹50,000 Coverage for delivery expenses, including expenses …" at bounding box center [845, 155] width 548 height 86
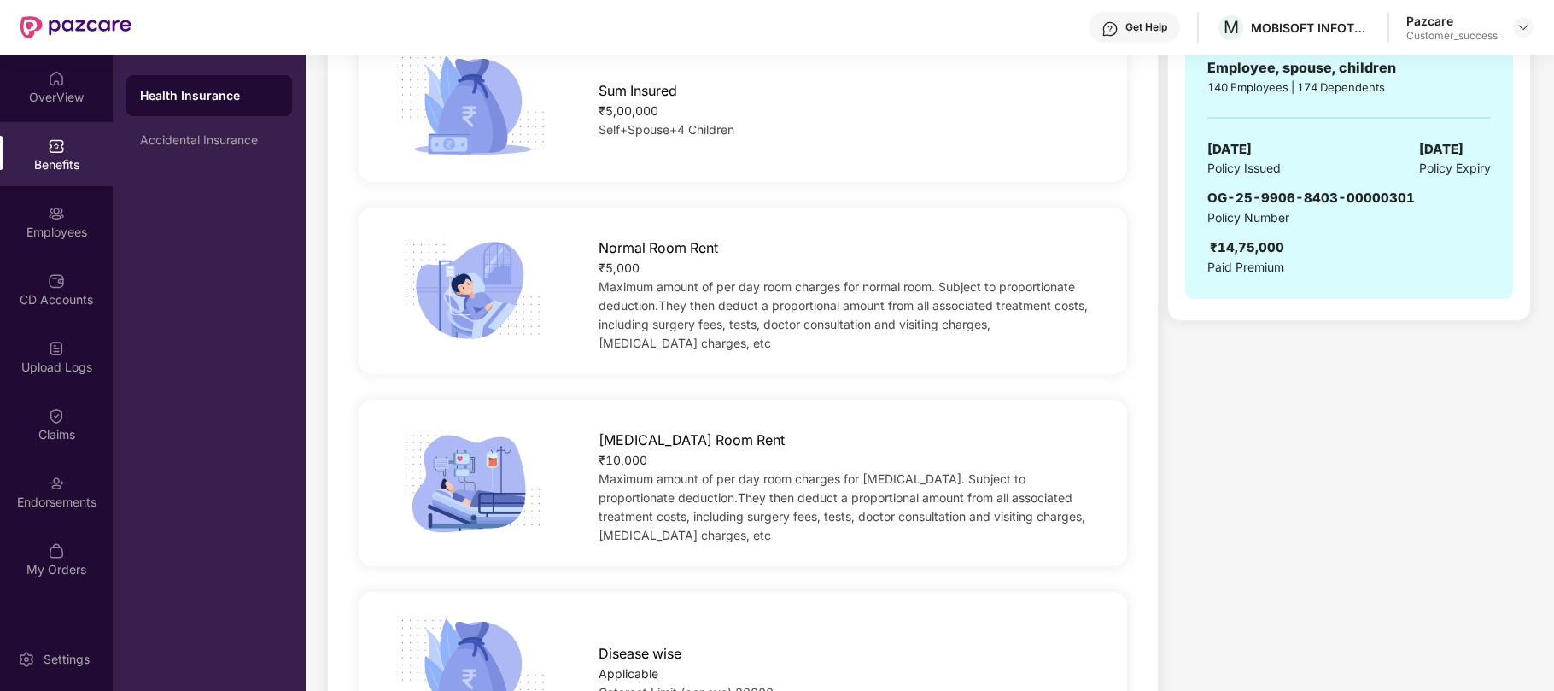
scroll to position [383, 0]
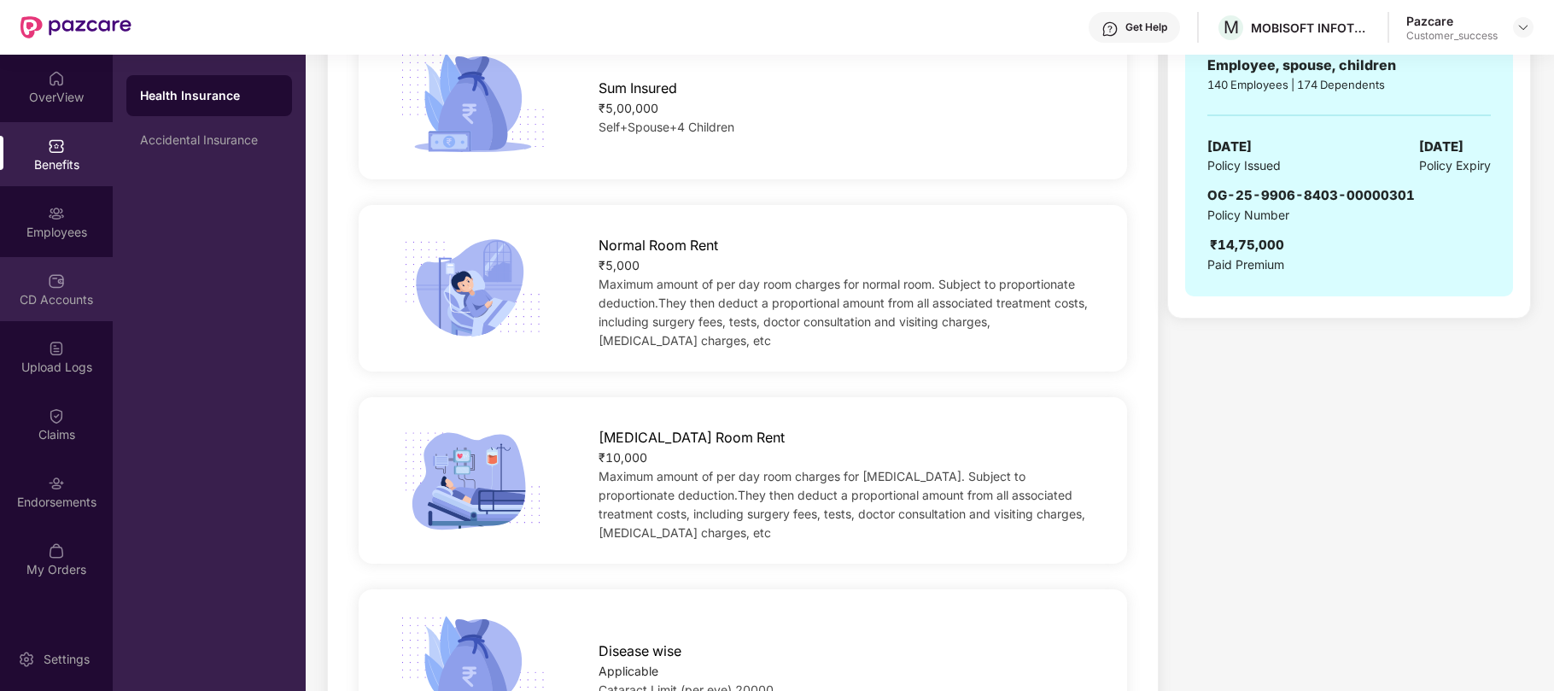
click at [49, 302] on div "CD Accounts" at bounding box center [56, 299] width 113 height 17
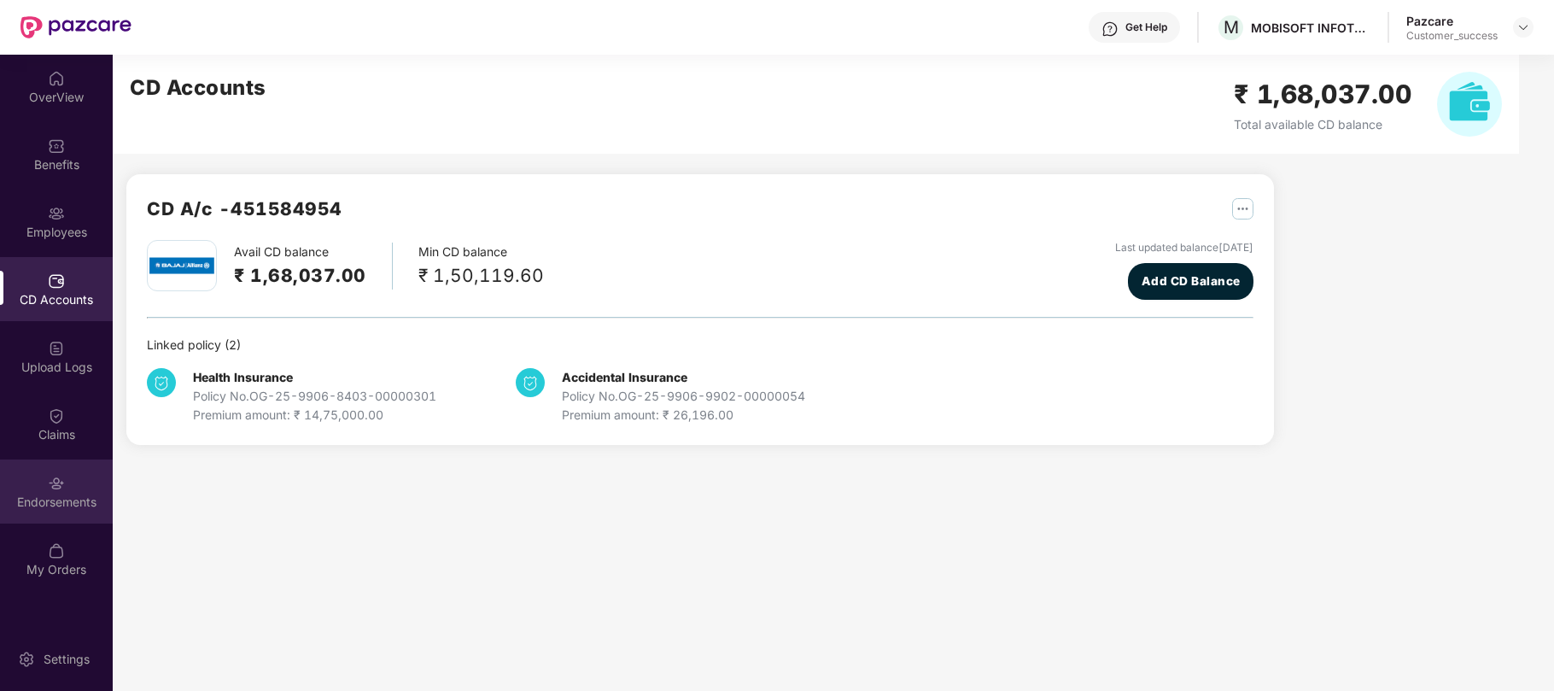
click at [53, 506] on div "Endorsements" at bounding box center [56, 502] width 113 height 17
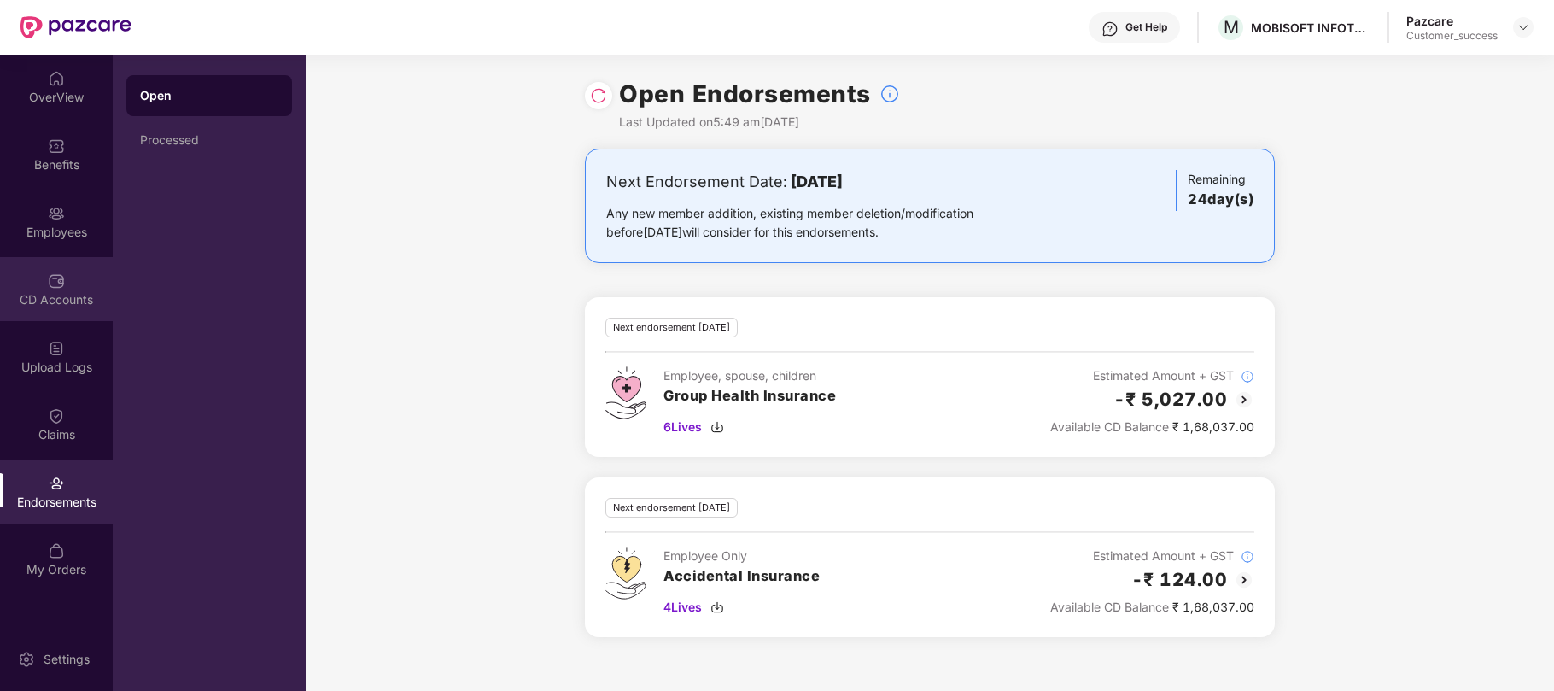
click at [50, 298] on div "CD Accounts" at bounding box center [56, 299] width 113 height 17
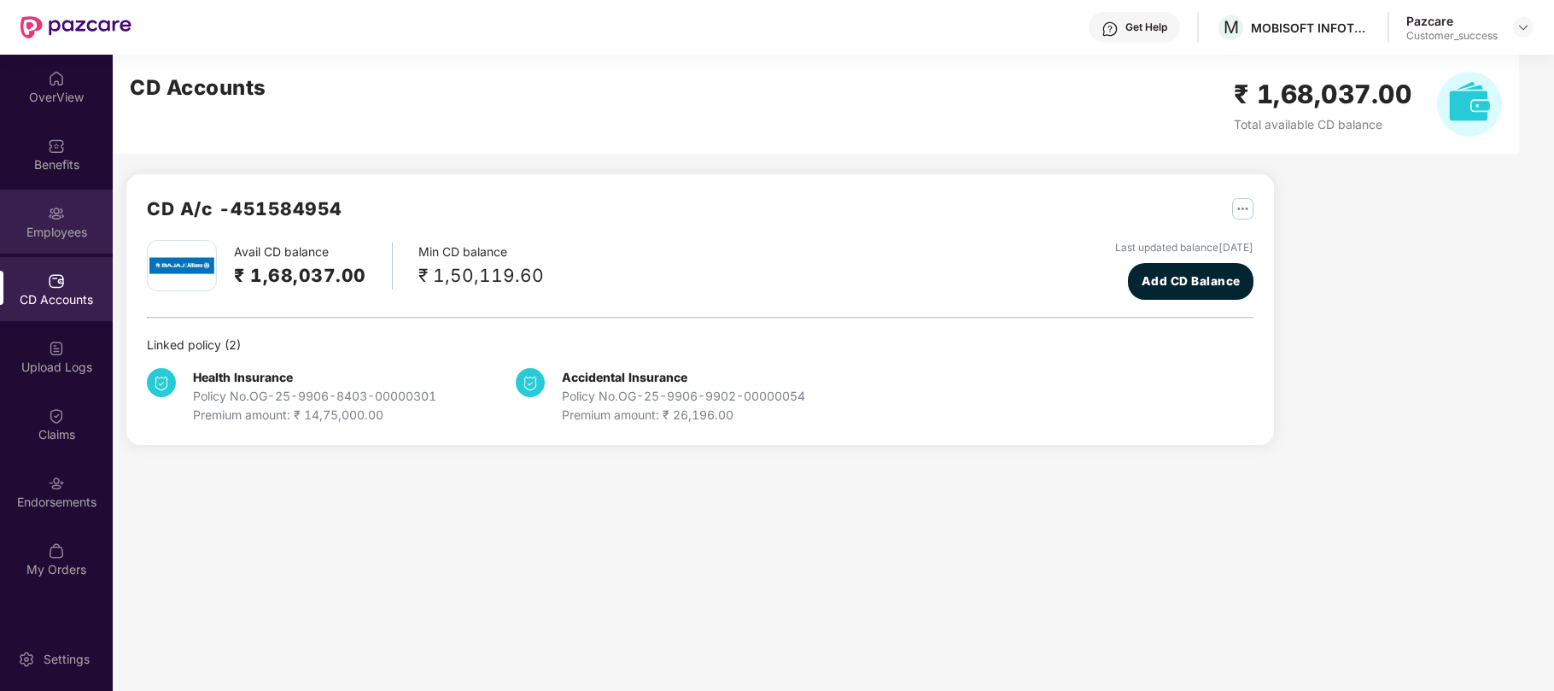
click at [58, 219] on img at bounding box center [56, 213] width 17 height 17
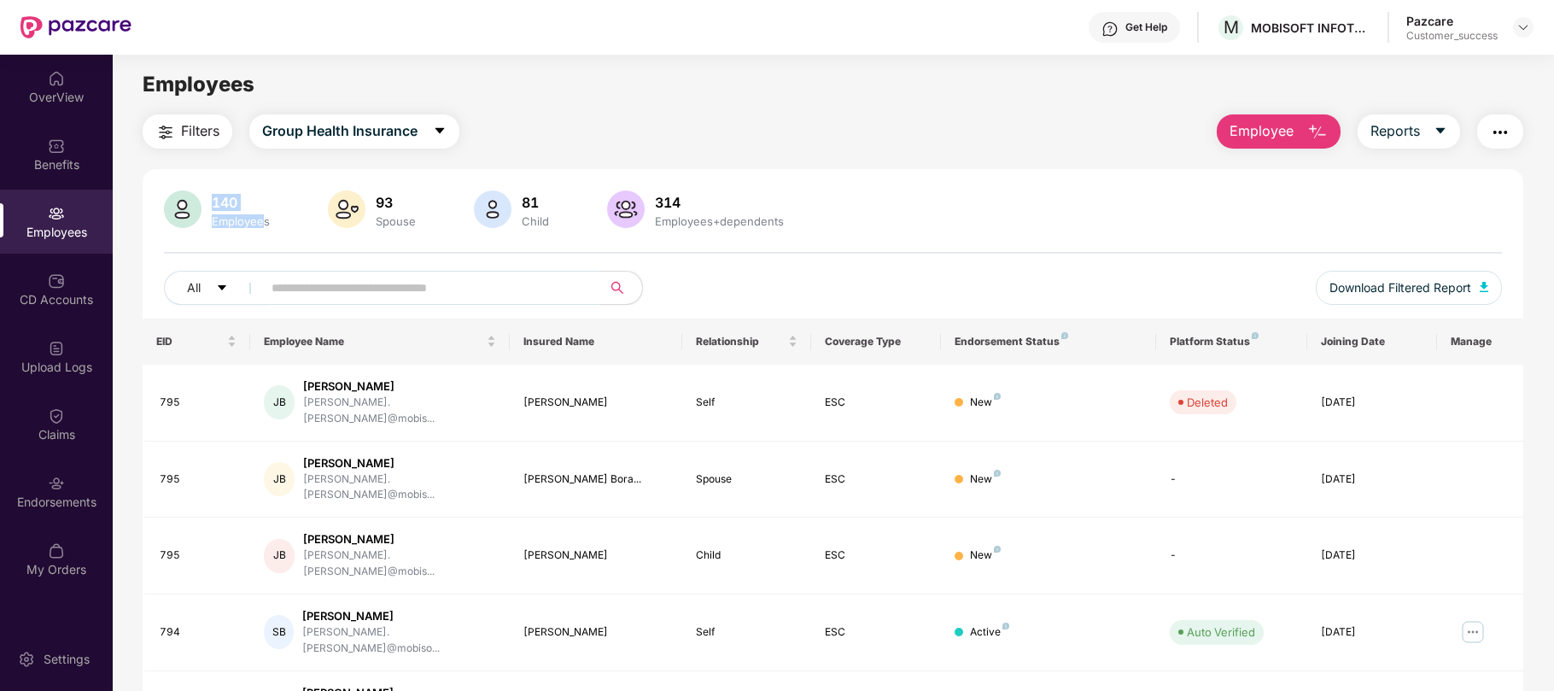
drag, startPoint x: 261, startPoint y: 213, endPoint x: 206, endPoint y: 200, distance: 57.0
click at [206, 200] on div "140 Employees" at bounding box center [241, 210] width 72 height 36
click at [53, 485] on img at bounding box center [56, 483] width 17 height 17
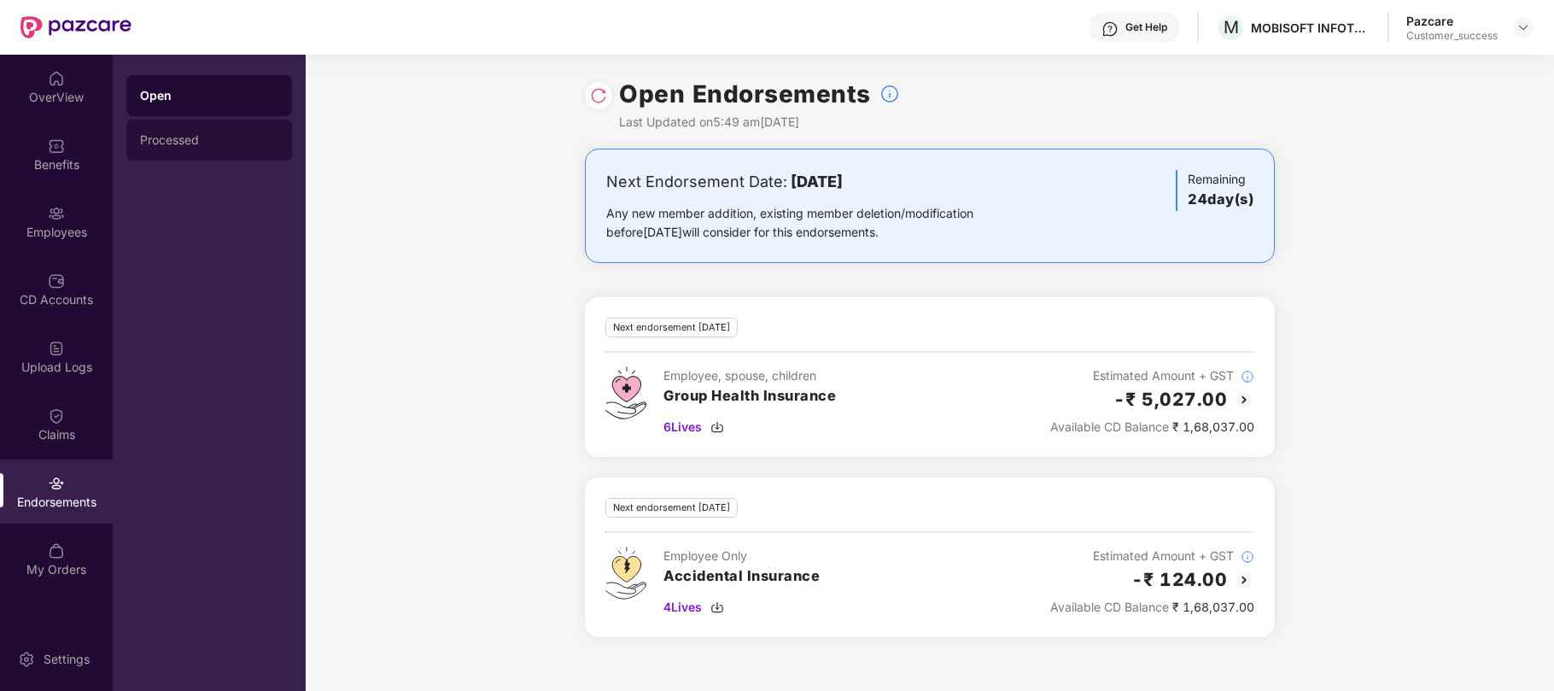
click at [227, 137] on div "Processed" at bounding box center [209, 140] width 138 height 14
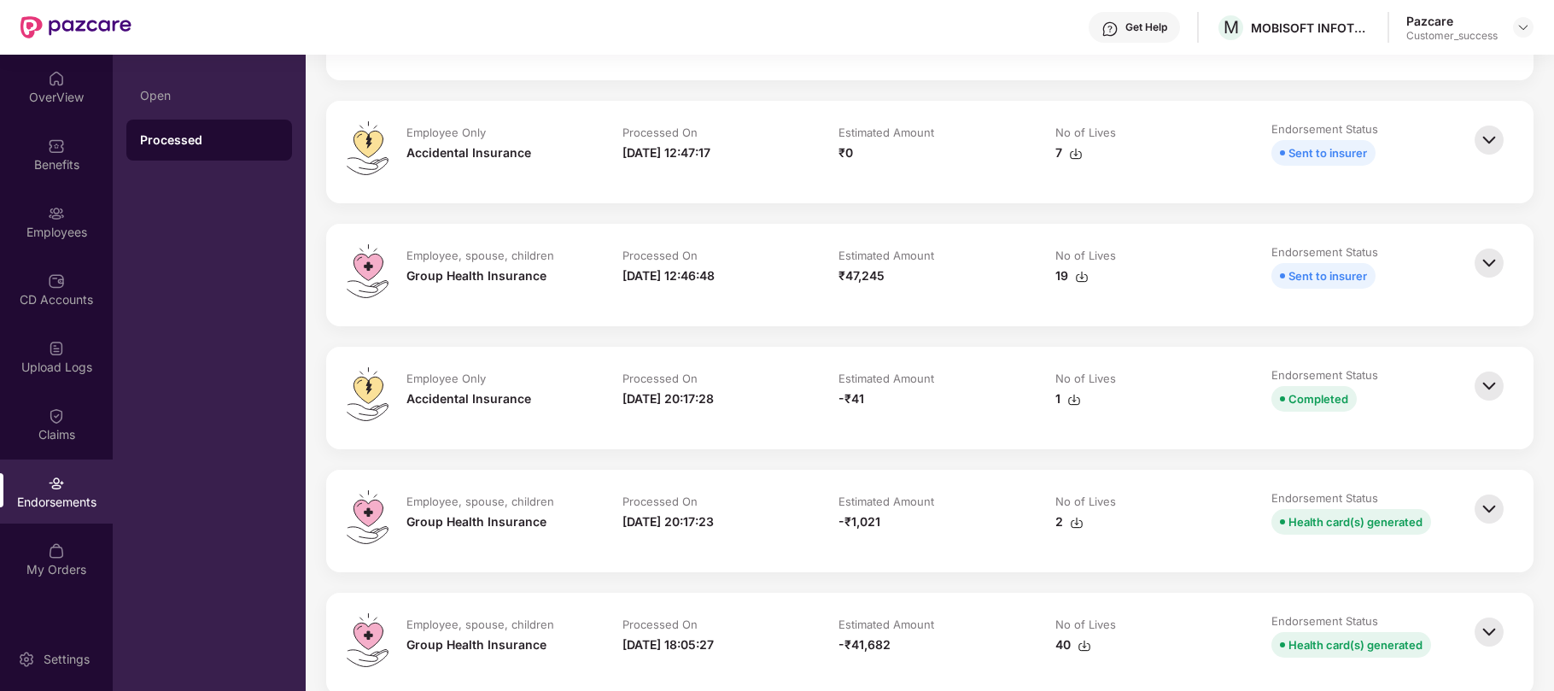
scroll to position [848, 0]
